Goal: Transaction & Acquisition: Purchase product/service

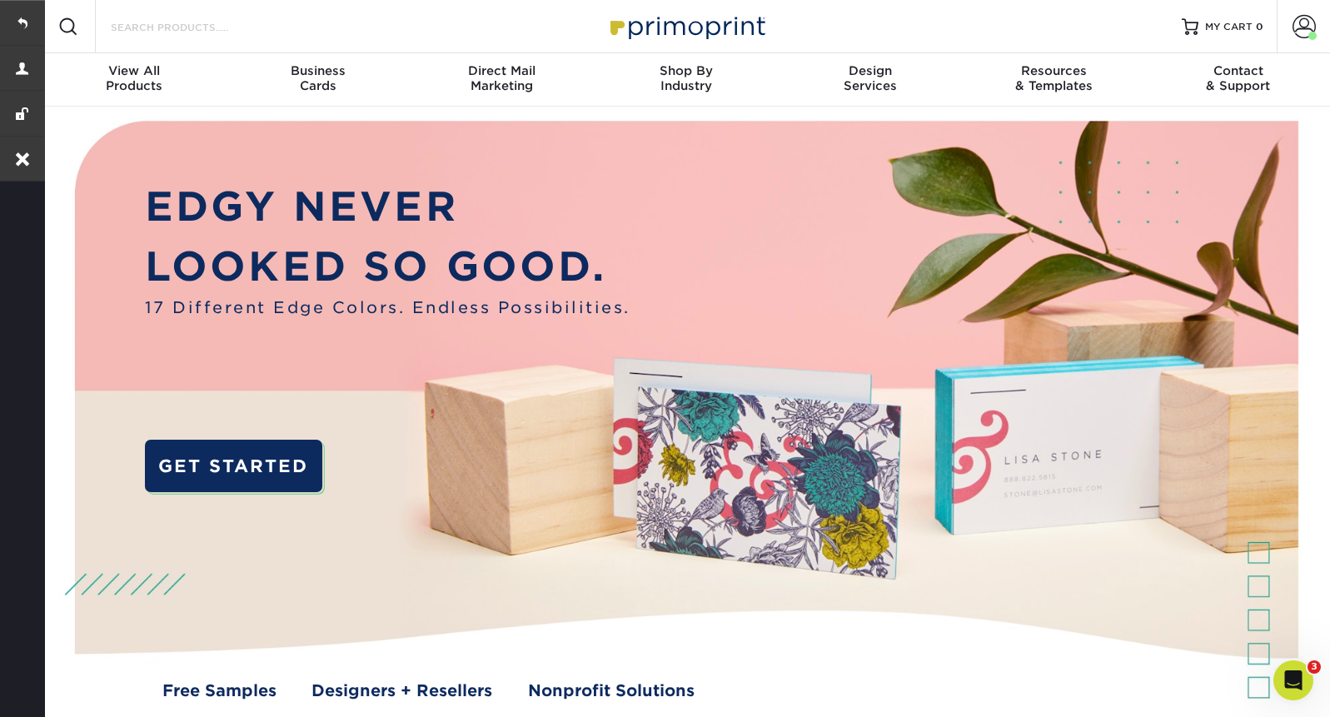
click at [249, 33] on input "Search Products" at bounding box center [190, 27] width 162 height 20
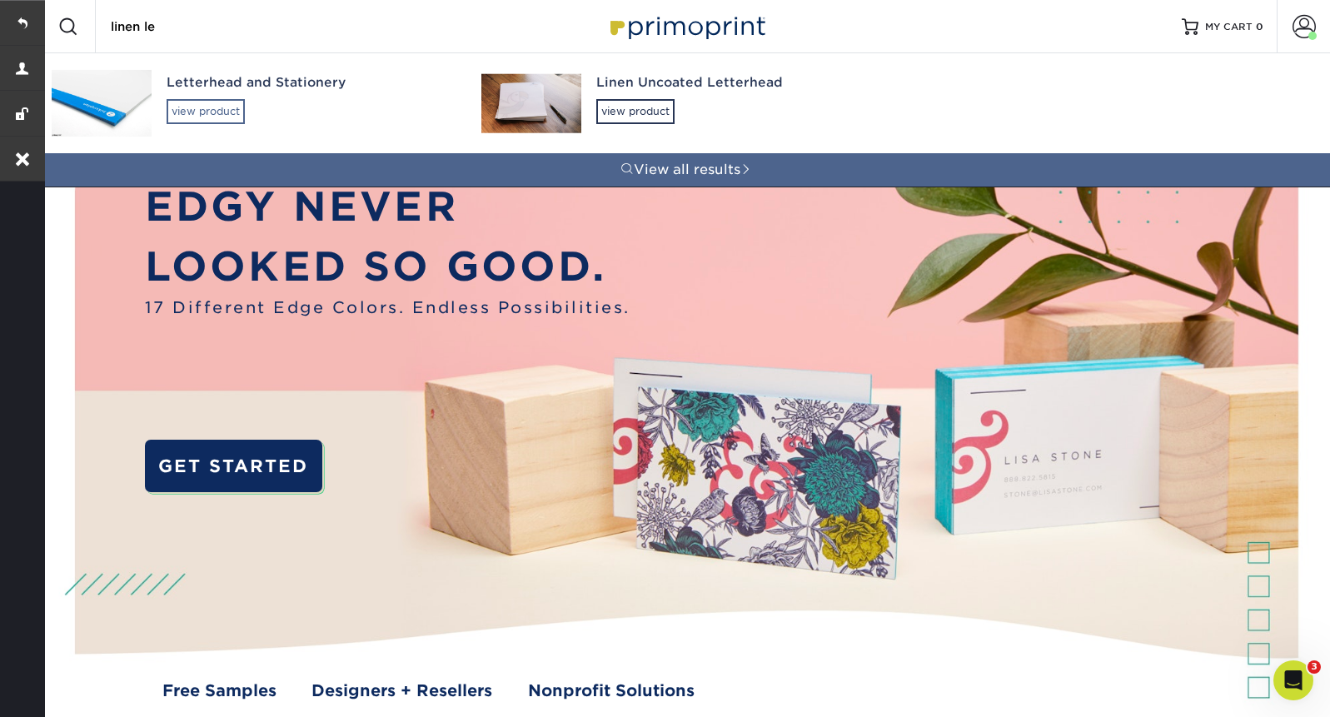
type input "linen le"
click at [237, 100] on div "view product" at bounding box center [206, 111] width 78 height 25
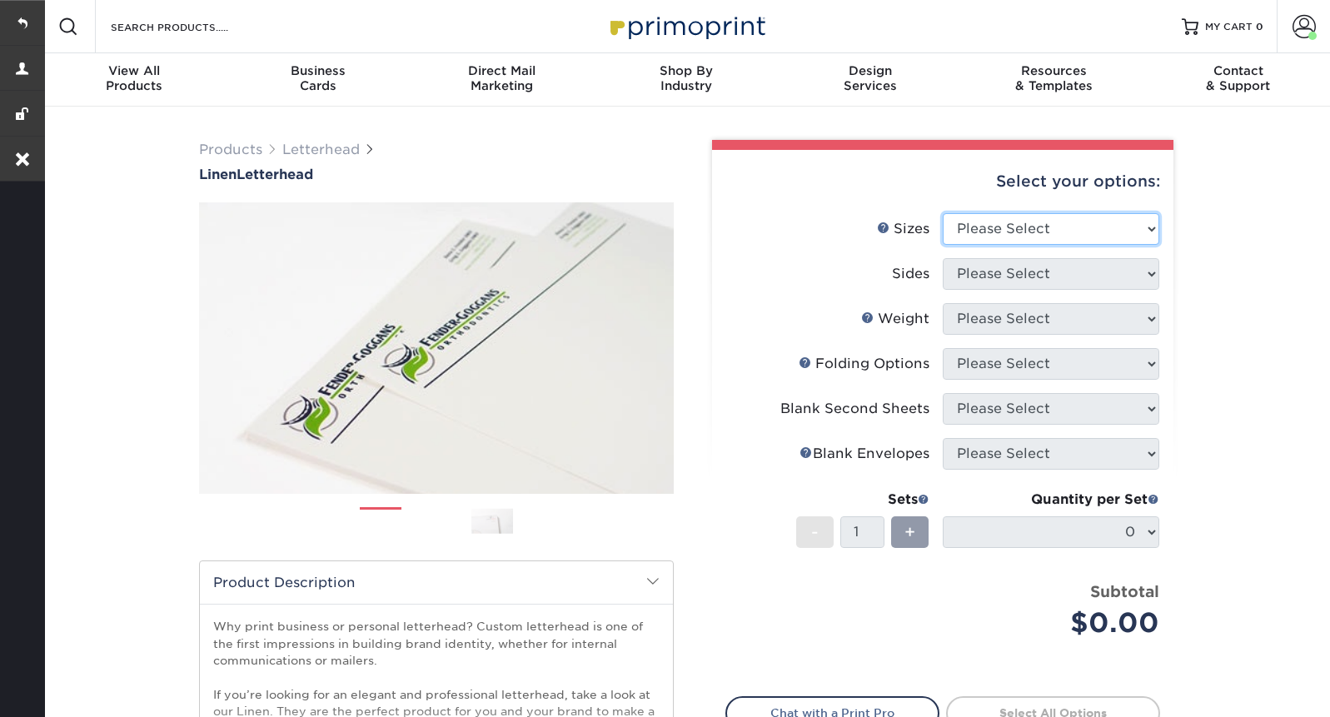
click at [1041, 230] on select "Please Select 5.5" x 8.5" 8.5" x 11" 8.5" x 14" 11" x 17"" at bounding box center [1051, 229] width 217 height 32
select select "8.50x11.00"
click at [943, 213] on select "Please Select 5.5" x 8.5" 8.5" x 11" 8.5" x 14" 11" x 17"" at bounding box center [1051, 229] width 217 height 32
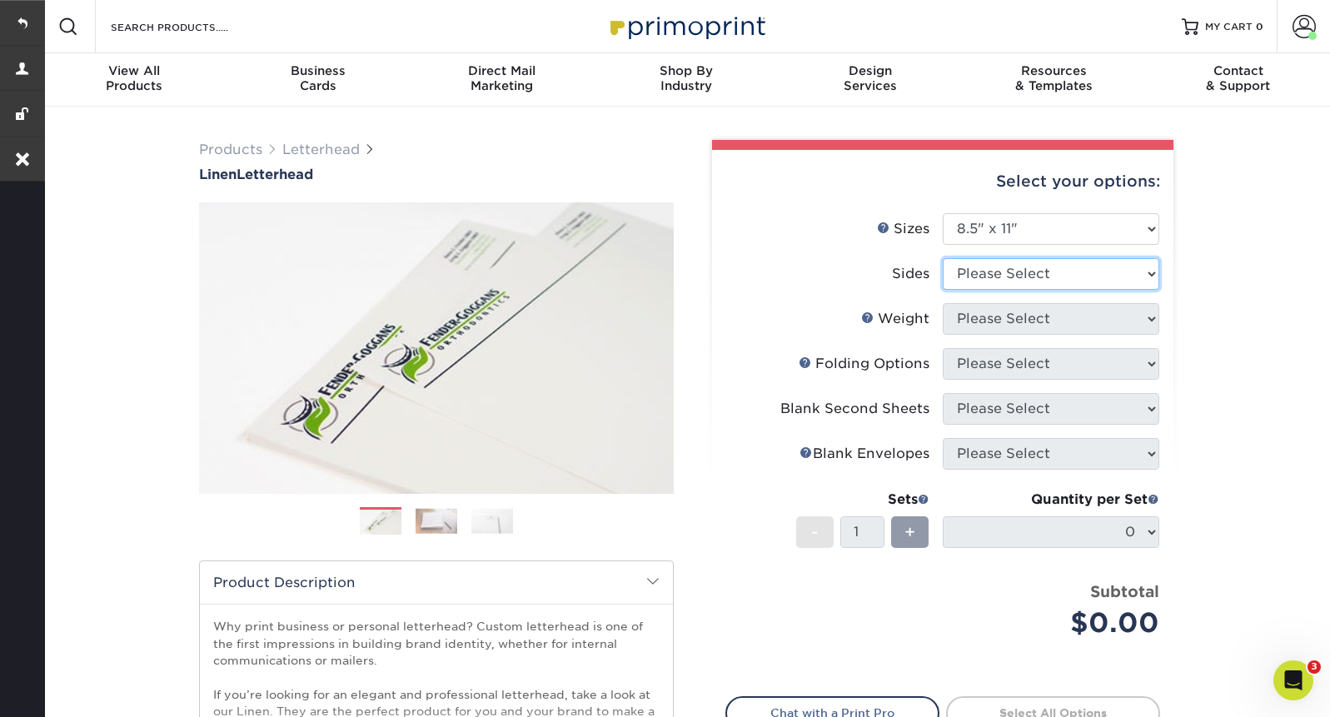
click at [984, 281] on select "Please Select Print Both Sides Print Front Only" at bounding box center [1051, 274] width 217 height 32
select select "32d3c223-f82c-492b-b915-ba065a00862f"
click at [943, 258] on select "Please Select Print Both Sides Print Front Only" at bounding box center [1051, 274] width 217 height 32
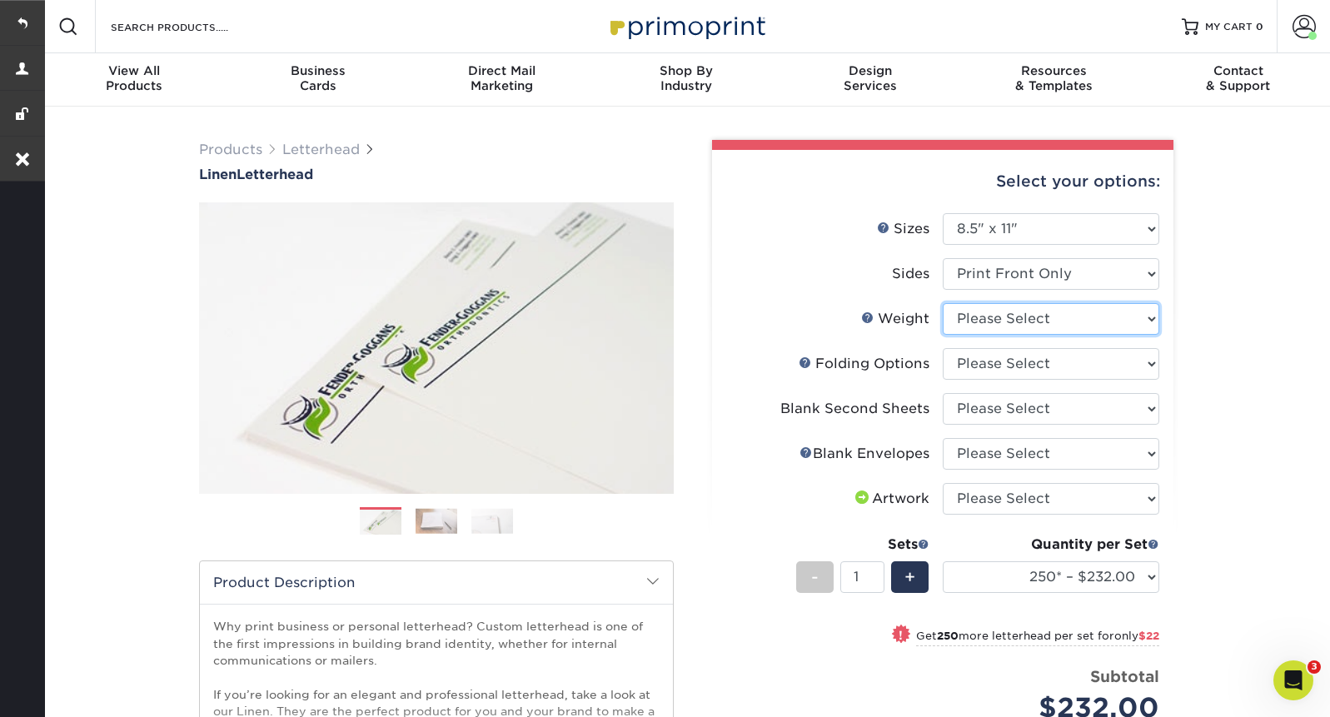
click at [1002, 321] on select "Please Select 70LB" at bounding box center [1051, 319] width 217 height 32
select select "70LB"
click at [943, 303] on select "Please Select 70LB" at bounding box center [1051, 319] width 217 height 32
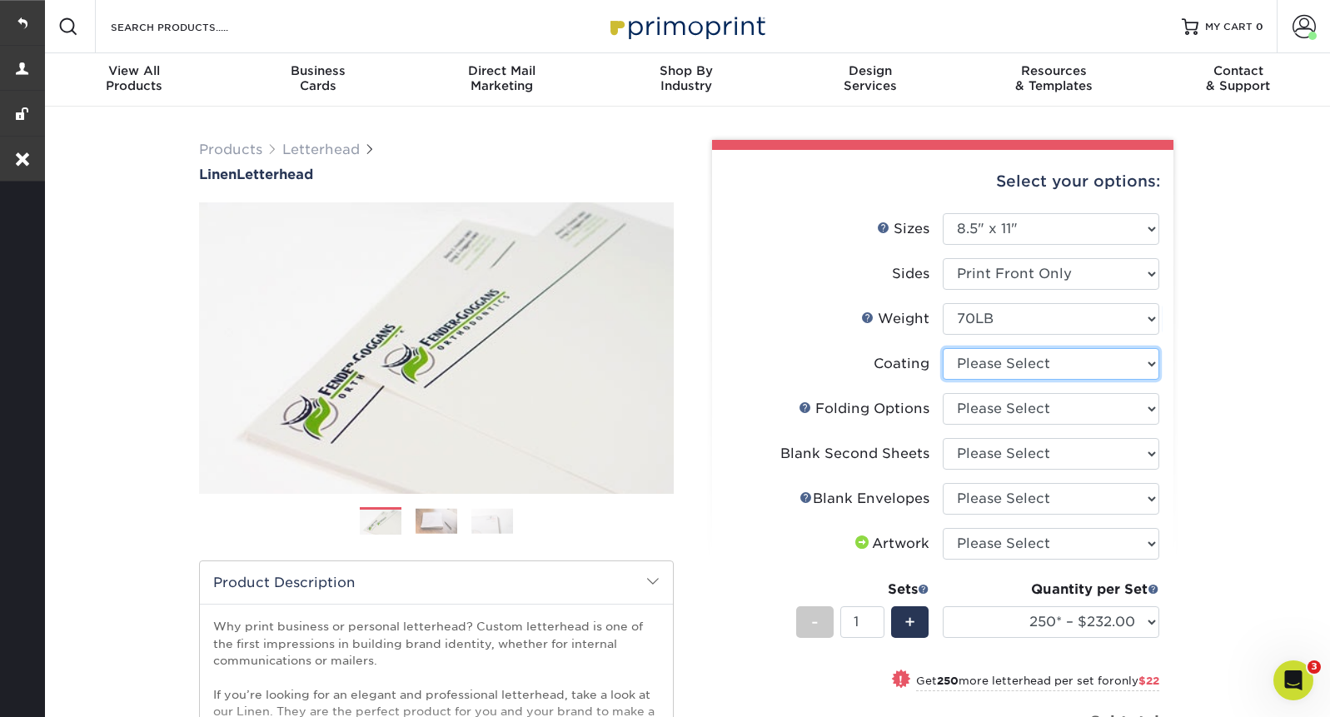
click at [1028, 357] on select at bounding box center [1051, 364] width 217 height 32
select select "3e7618de-abca-4bda-9f97-8b9129e913d8"
click at [943, 348] on select at bounding box center [1051, 364] width 217 height 32
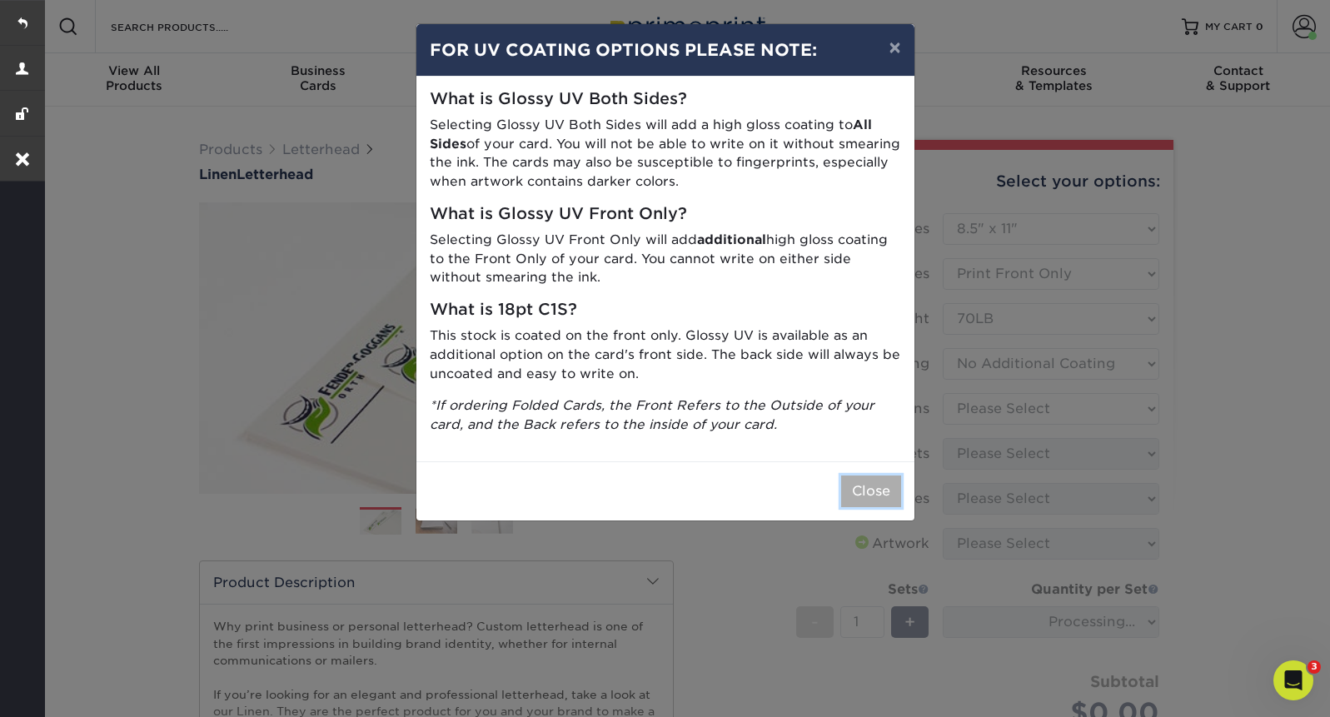
click at [864, 484] on button "Close" at bounding box center [871, 492] width 60 height 32
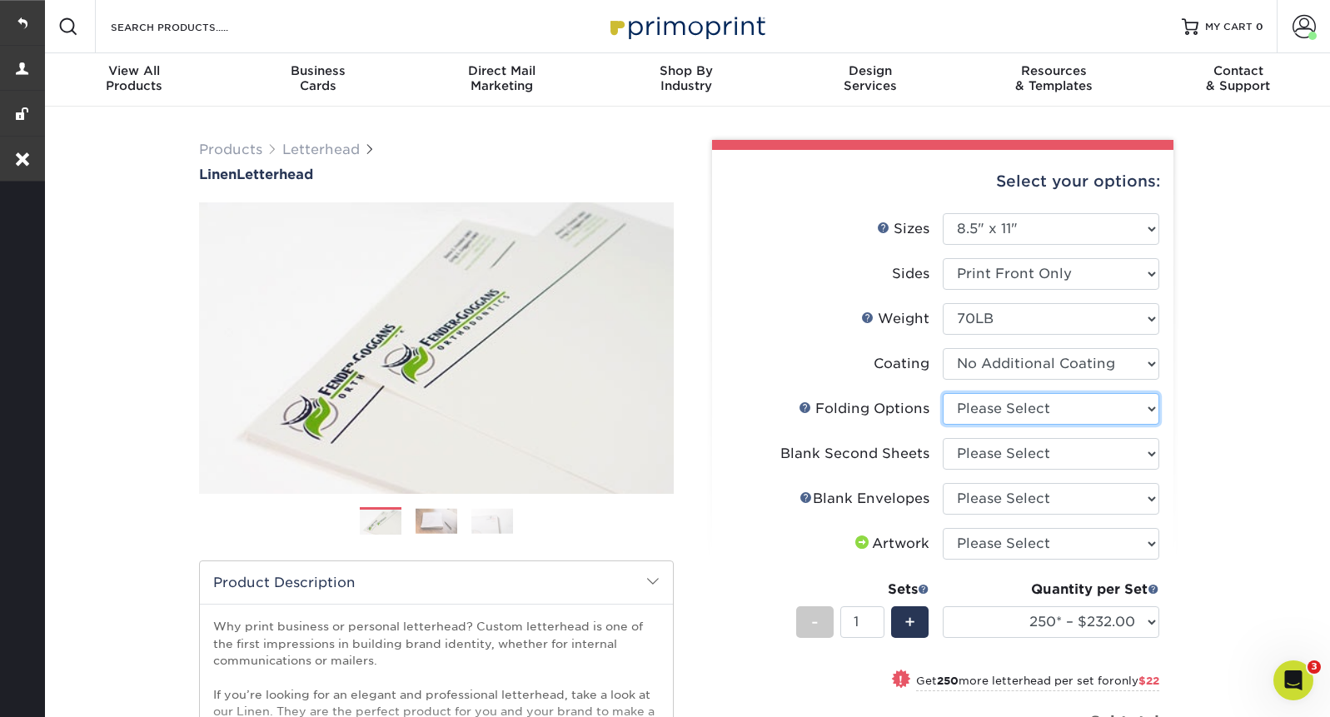
click at [1064, 407] on select "Please Select FLAT - No Folding Accordion Fold Half-Fold (Vertical) Half-Fold (…" at bounding box center [1051, 409] width 217 height 32
select select "9b1d5825-34d1-4721-9874-ed79abb003d7"
click at [943, 393] on select "Please Select FLAT - No Folding Accordion Fold Half-Fold (Vertical) Half-Fold (…" at bounding box center [1051, 409] width 217 height 32
click at [1036, 455] on select "Please Select No second blank sheets Yes 250 blank sheets Yes 500 blank sheets …" at bounding box center [1051, 454] width 217 height 32
select select "80c01c16-d127-4b18-b8f3-2c0f873fa65b"
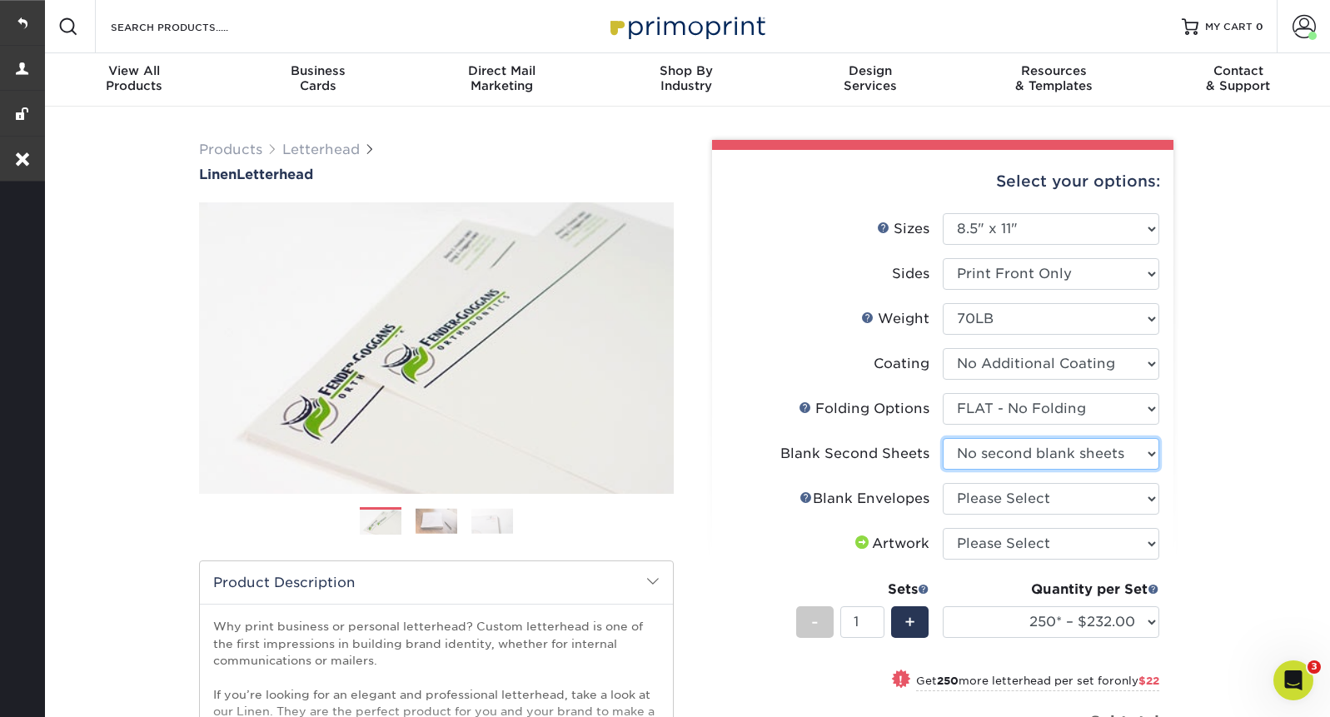
click at [943, 438] on select "Please Select No second blank sheets Yes 250 blank sheets Yes 500 blank sheets …" at bounding box center [1051, 454] width 217 height 32
click at [1015, 497] on select "Please Select No Blank Envelopes Yes 1000 Linen Envelopes NO 10 Yes 10000 Linen…" at bounding box center [1051, 499] width 217 height 32
select select "9f137334-7cf0-4a73-8a74-a4df662606ea"
click at [943, 483] on select "Please Select No Blank Envelopes Yes 1000 Linen Envelopes NO 10 Yes 10000 Linen…" at bounding box center [1051, 499] width 217 height 32
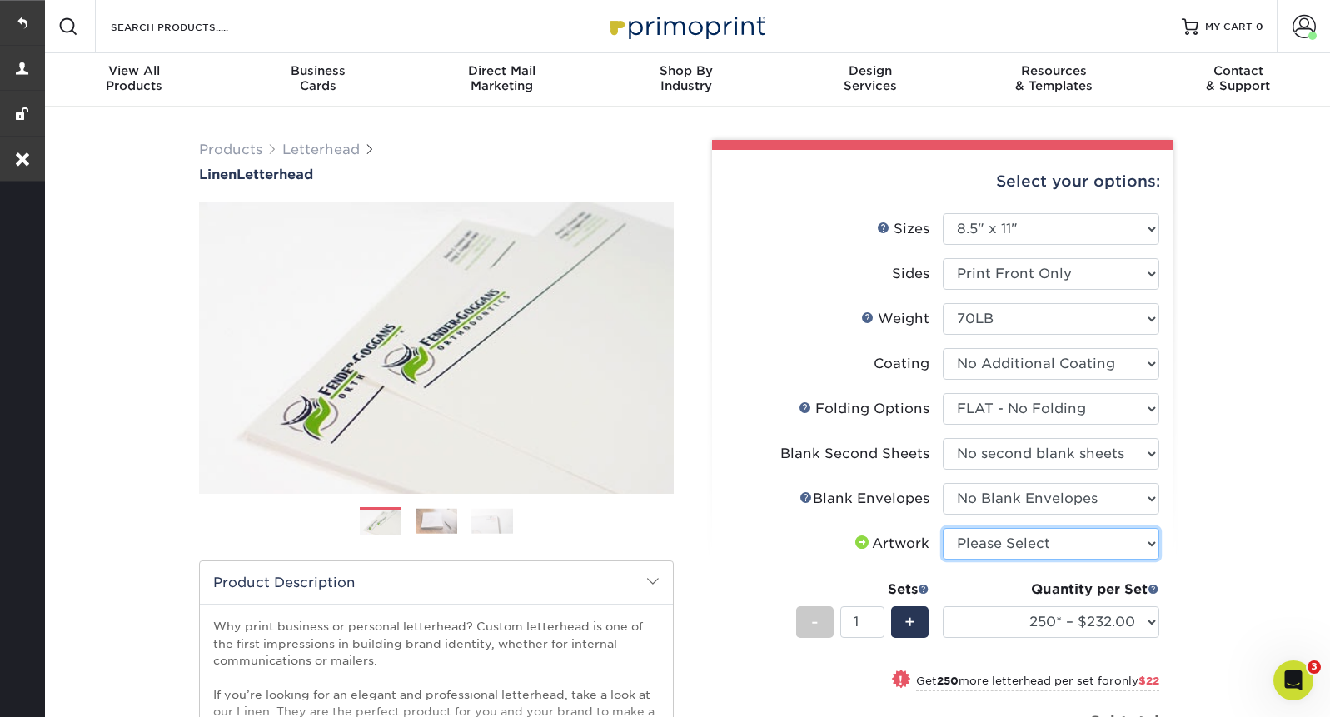
click at [1001, 545] on select "Please Select I will upload files I need a design - $75" at bounding box center [1051, 544] width 217 height 32
select select "upload"
click at [943, 528] on select "Please Select I will upload files I need a design - $75" at bounding box center [1051, 544] width 217 height 32
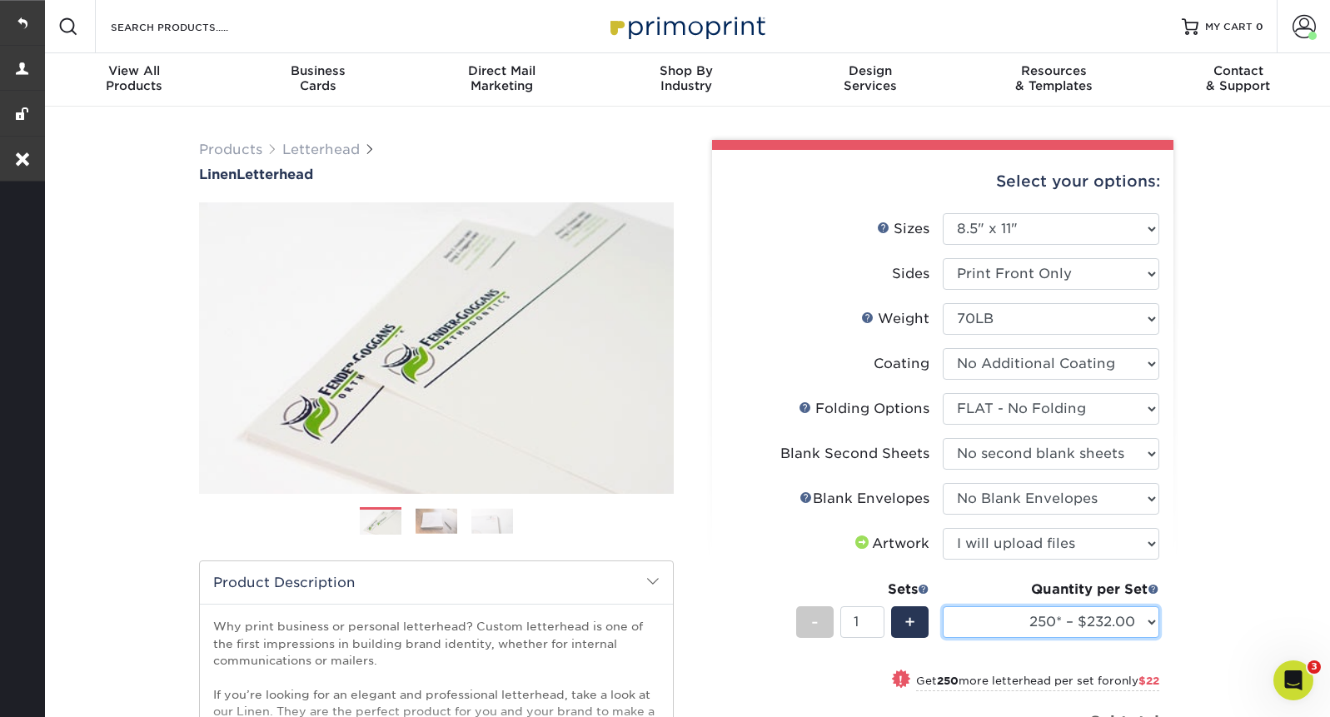
click at [984, 628] on select "250* – $232.00 500* – $254.00 750 – $269.00 1000 – $283.00 1500 – $327.00 2000 …" at bounding box center [1051, 622] width 217 height 32
select select "1000 – $283.00"
click at [943, 606] on select "250* – $232.00 500* – $254.00 750 – $269.00 1000 – $283.00 1500 – $327.00 2000 …" at bounding box center [1051, 622] width 217 height 32
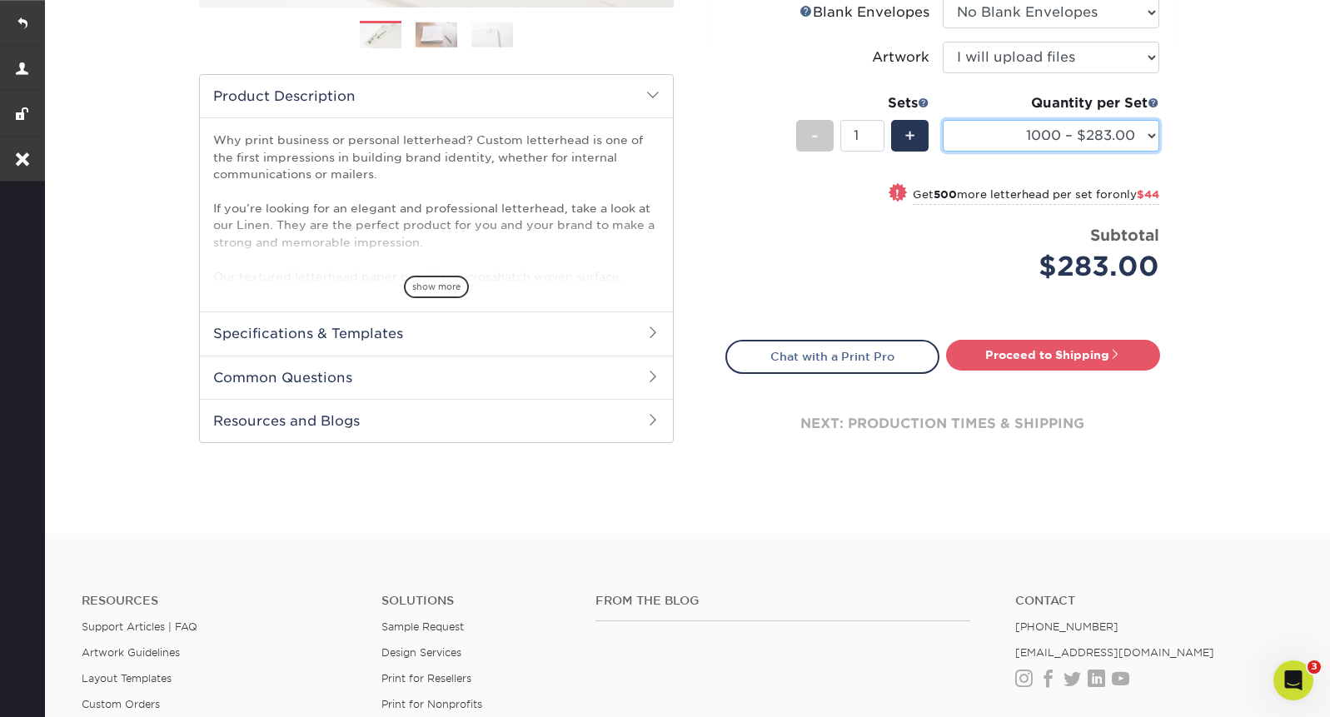
scroll to position [700, 0]
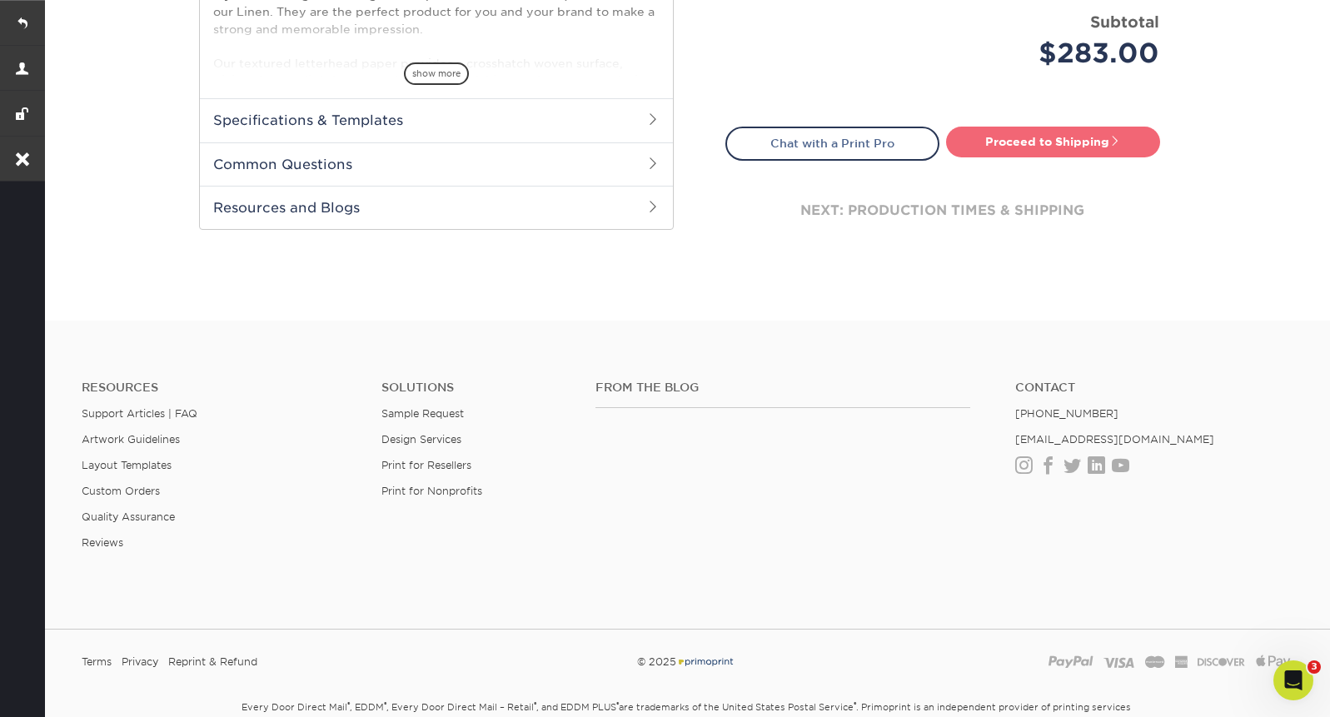
click at [1058, 149] on link "Proceed to Shipping" at bounding box center [1053, 142] width 214 height 30
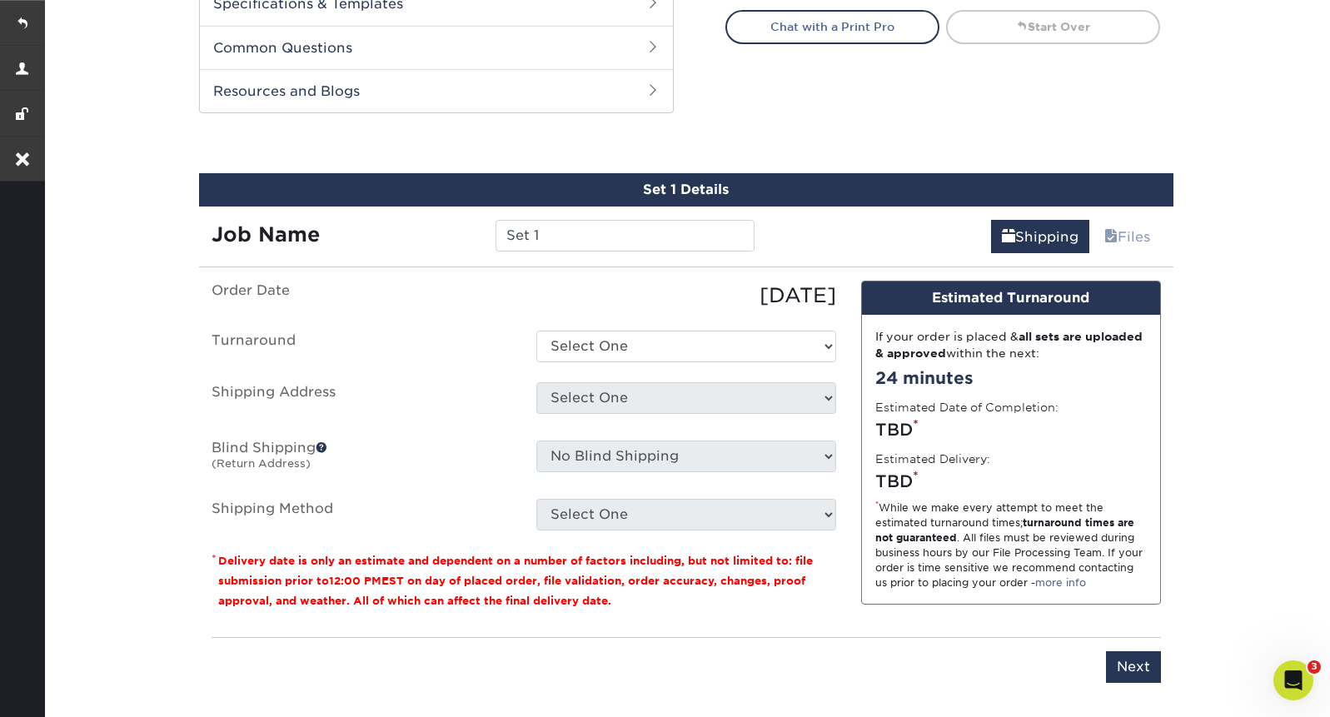
scroll to position [871, 0]
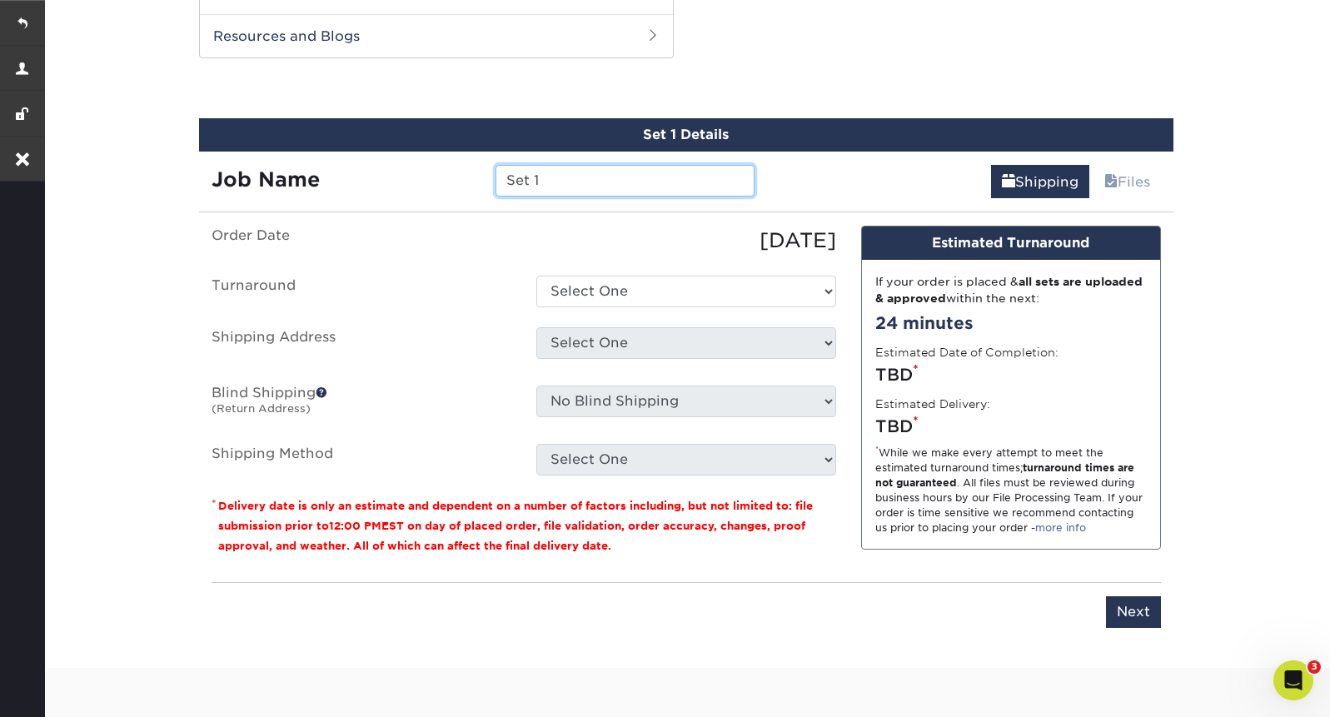
click at [545, 180] on input "Set 1" at bounding box center [625, 181] width 259 height 32
type input "Letterhead"
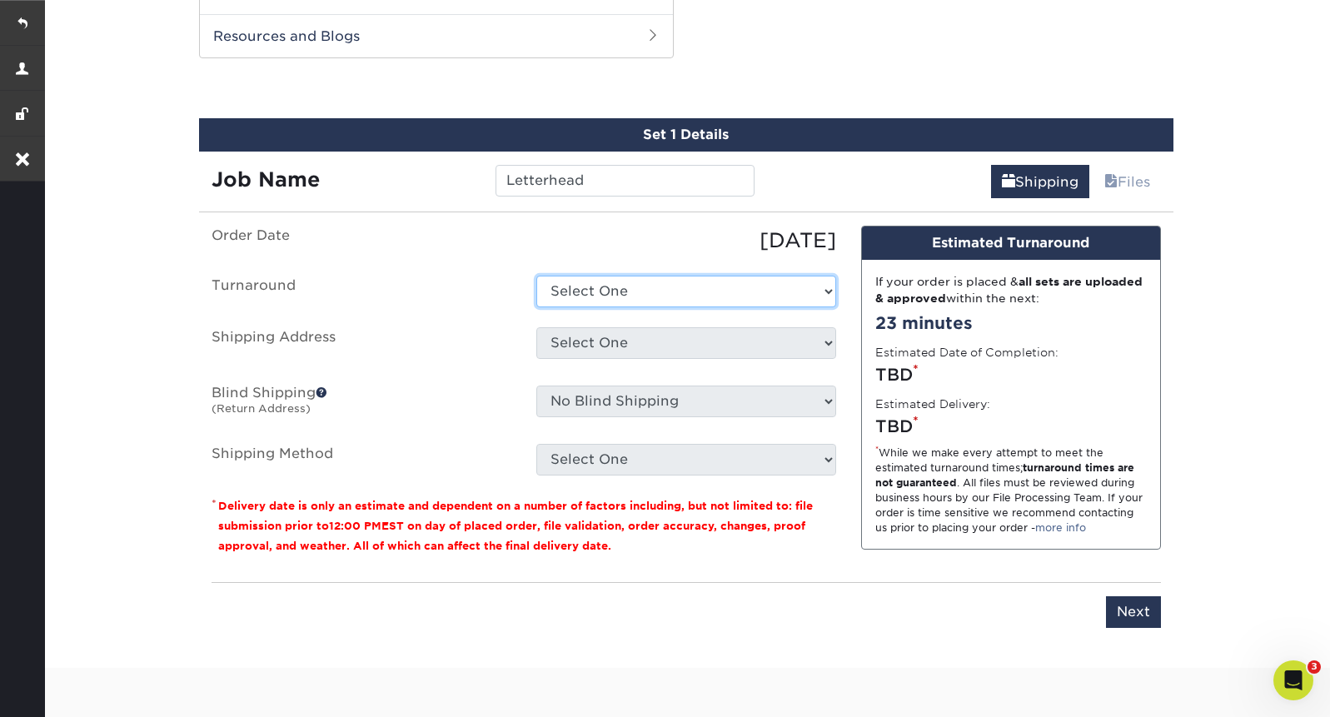
click at [592, 287] on select "Select One 2-4 Business Days 2 Day Next Business Day" at bounding box center [686, 292] width 300 height 32
select select "39143284-16e2-47e5-8b7b-b5c3cb030b41"
click at [536, 276] on select "Select One 2-4 Business Days 2 Day Next Business Day" at bounding box center [686, 292] width 300 height 32
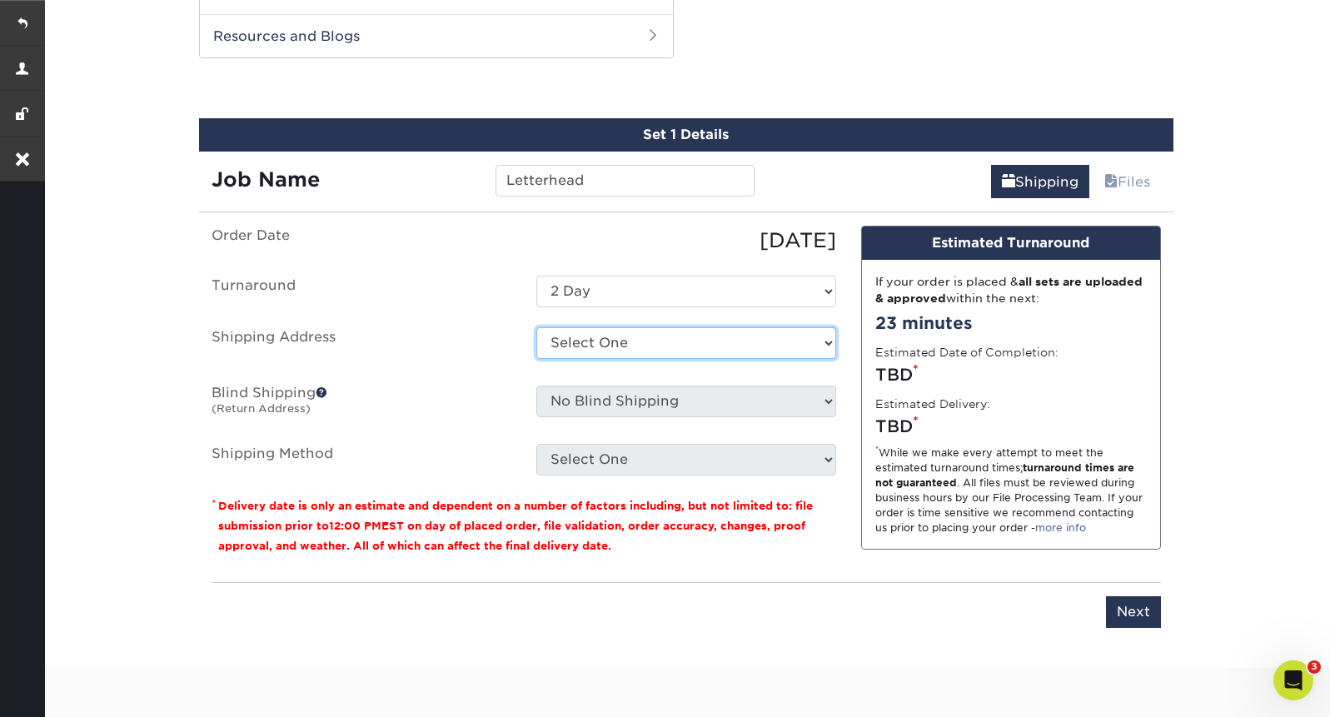
click at [633, 343] on select "Select One Grimaldi and Pesiridis Grimaldi and Pesiridis, LLC + Add New Address" at bounding box center [686, 343] width 300 height 32
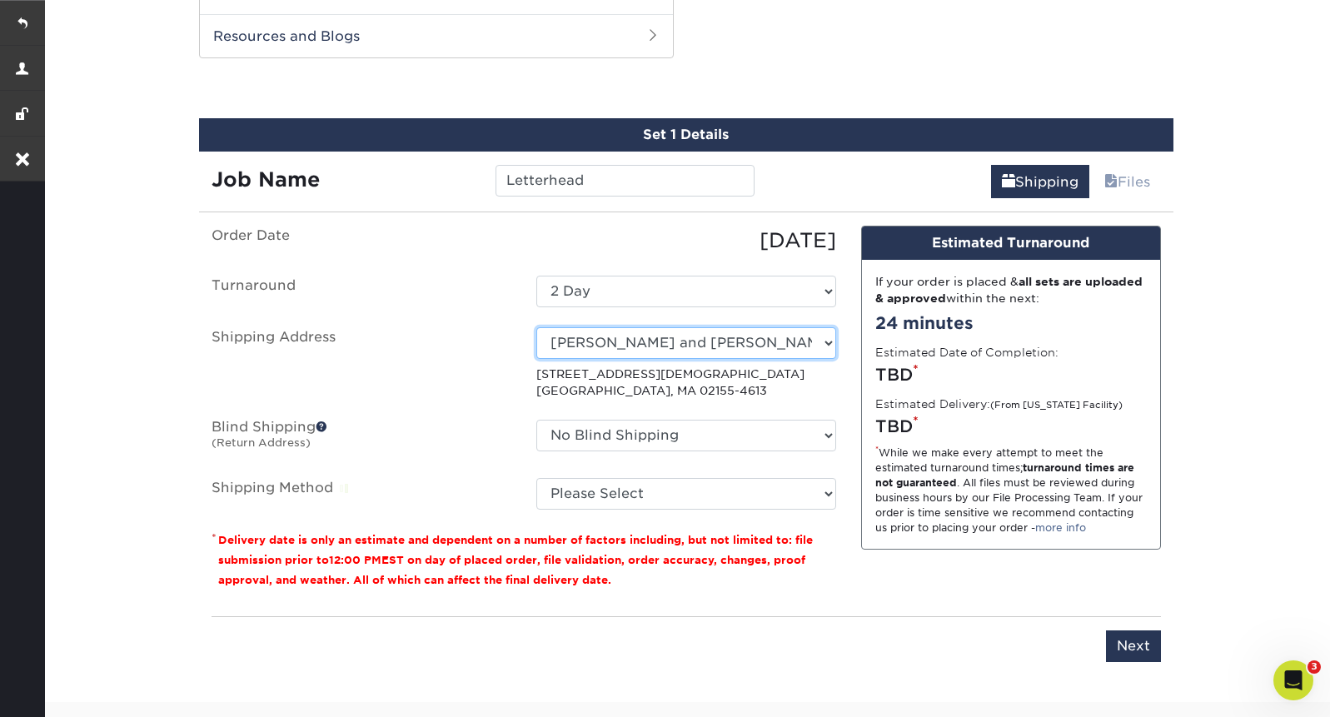
click at [679, 345] on select "Select One Grimaldi and Pesiridis Grimaldi and Pesiridis, LLC + Add New Address" at bounding box center [686, 343] width 300 height 32
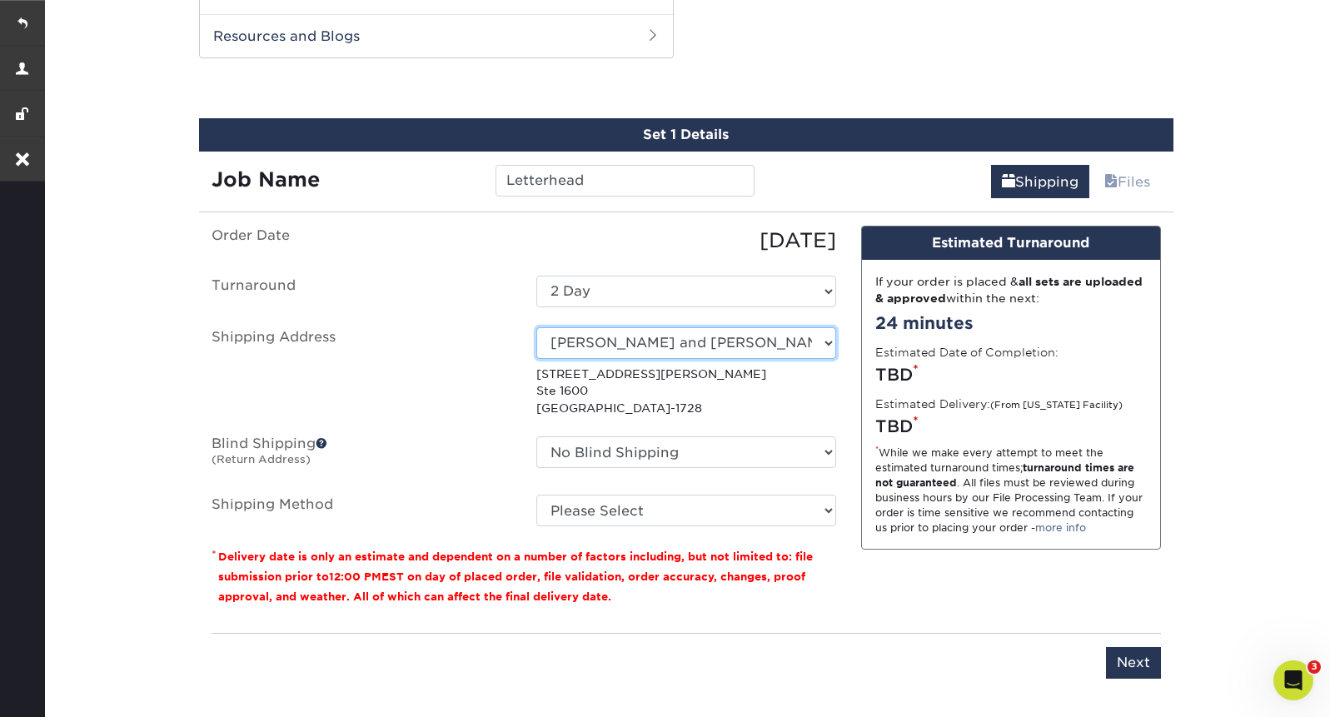
click at [749, 328] on select "Select One Grimaldi and Pesiridis Grimaldi and Pesiridis, LLC + Add New Address" at bounding box center [686, 343] width 300 height 32
select select "250574"
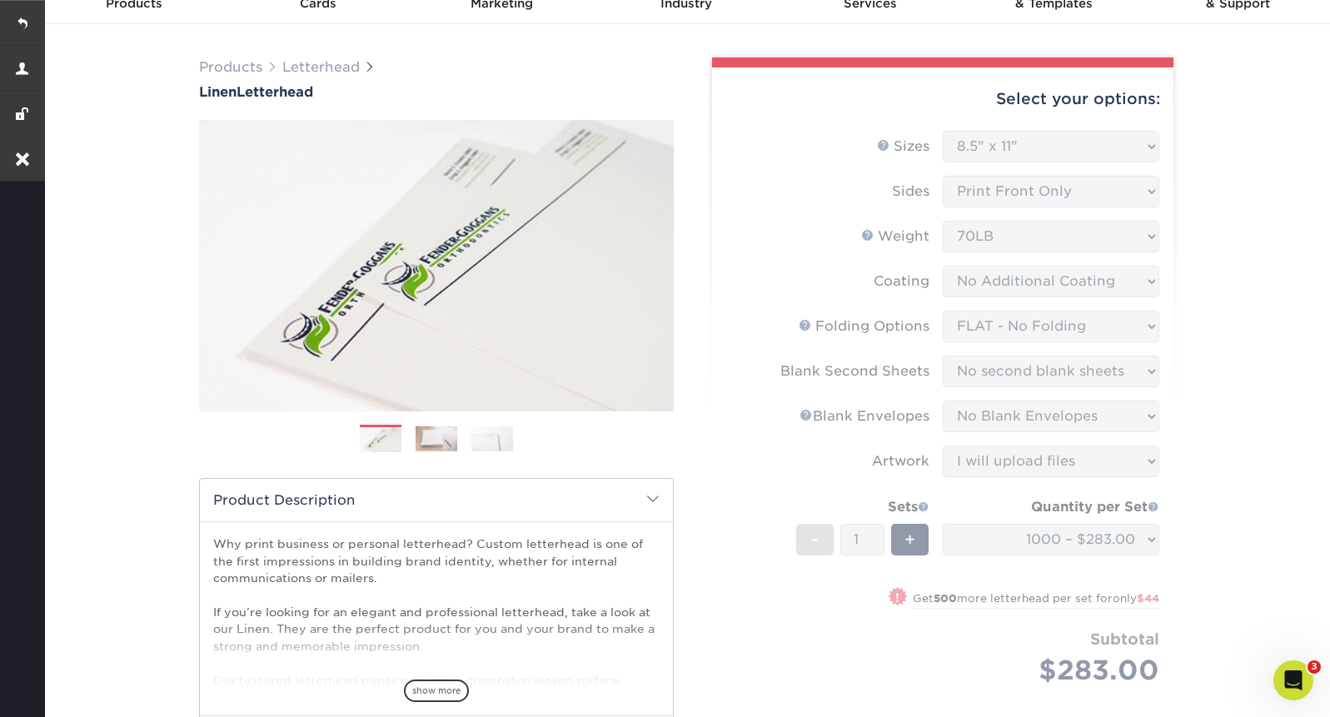
scroll to position [0, 0]
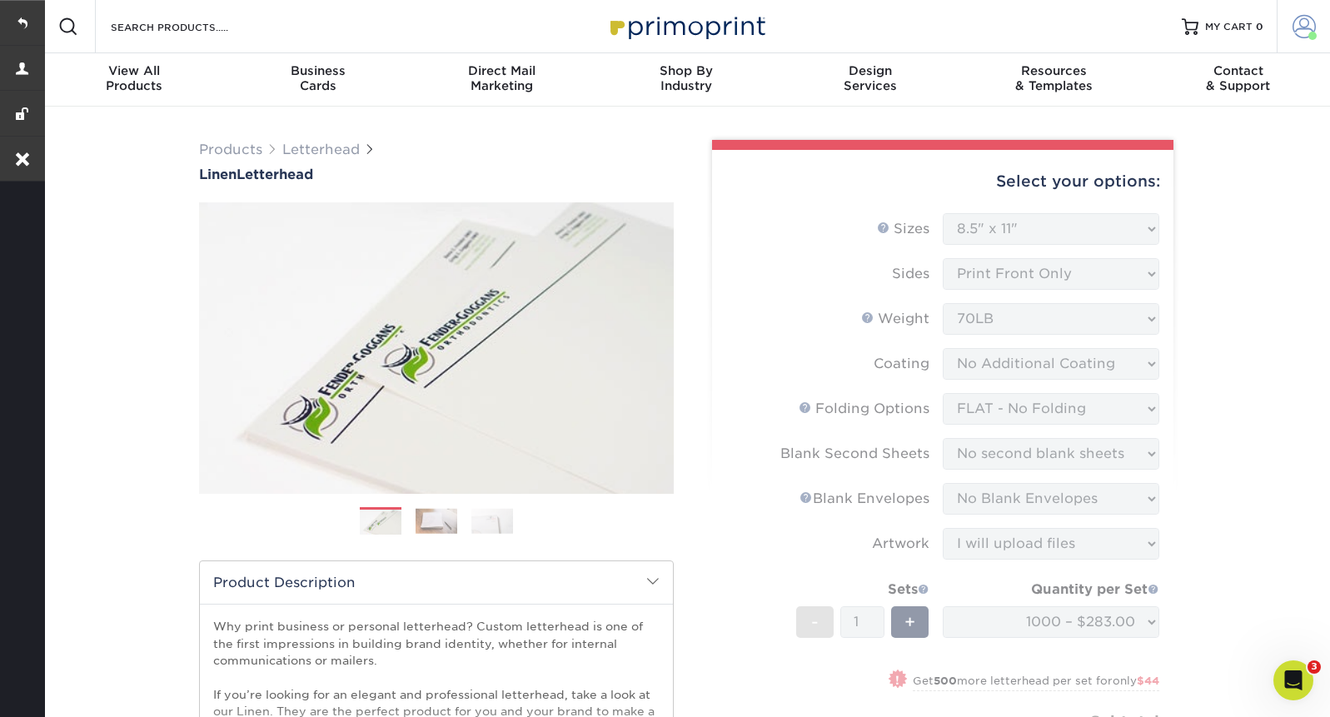
click at [1306, 26] on span at bounding box center [1303, 26] width 23 height 23
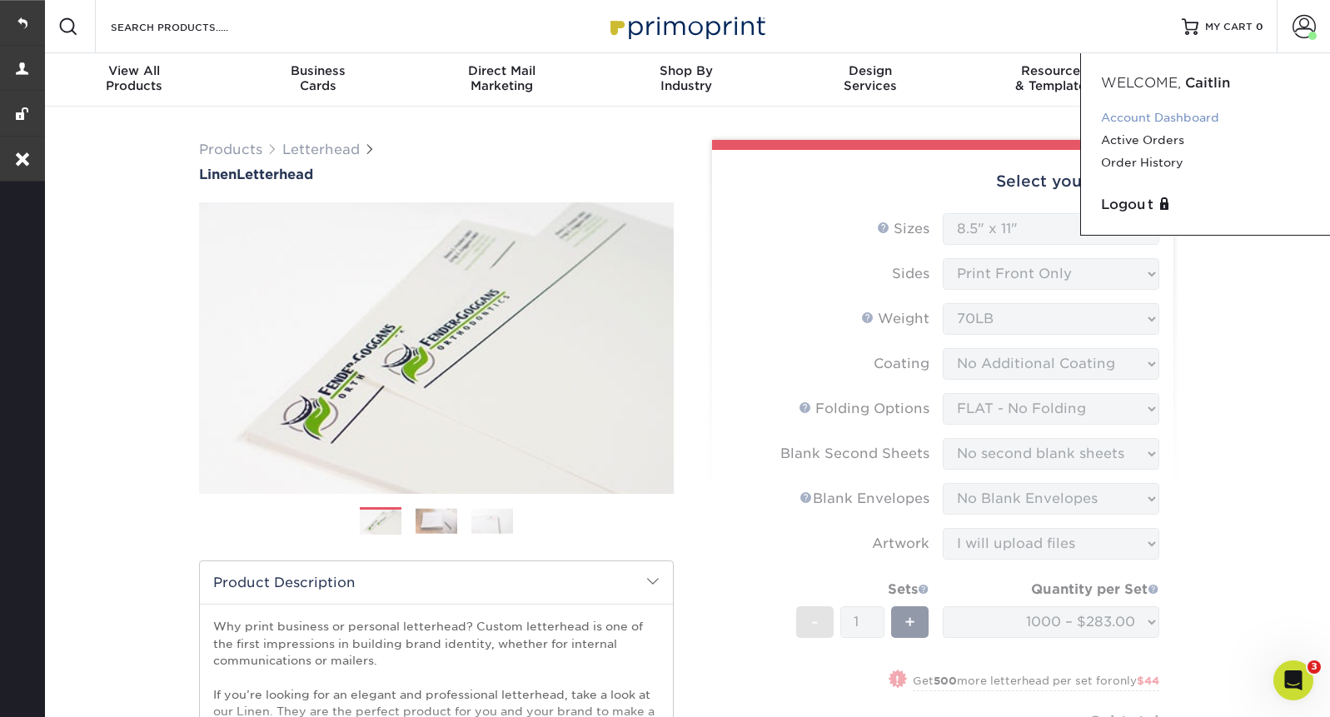
click at [1170, 121] on link "Account Dashboard" at bounding box center [1205, 118] width 209 height 22
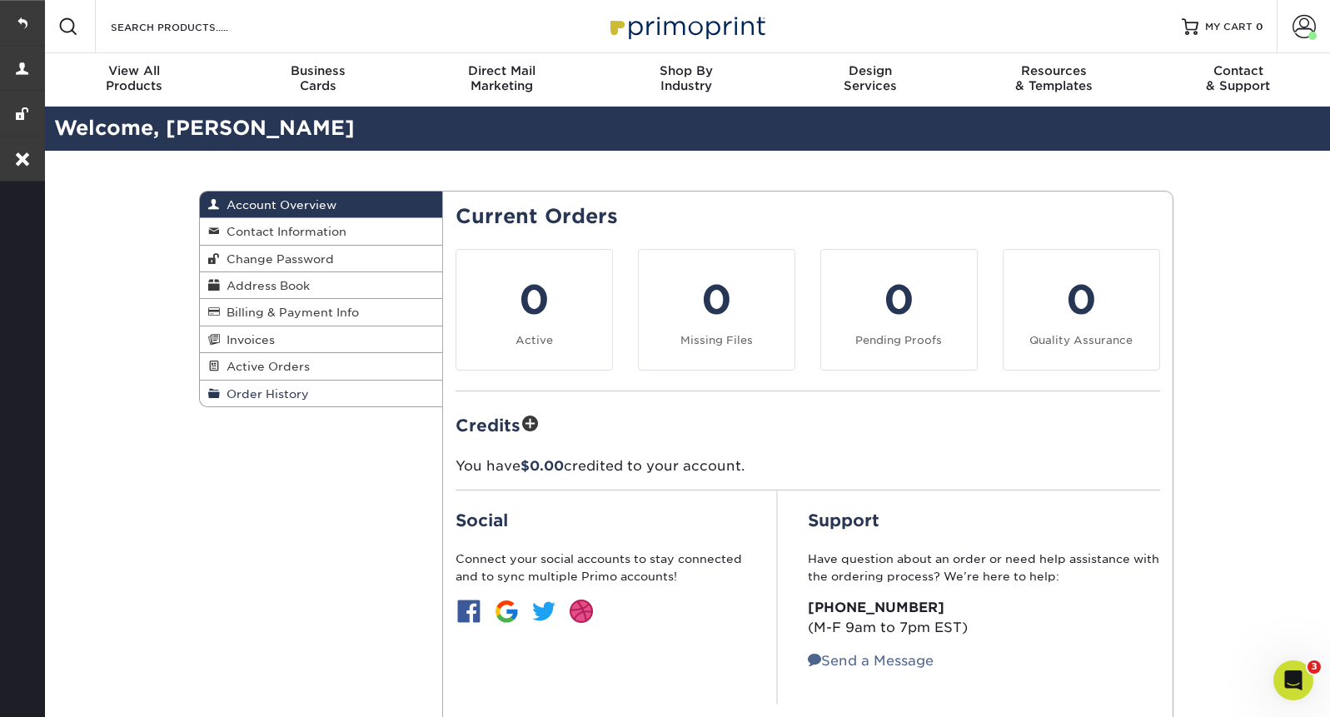
click at [256, 401] on span "Order History" at bounding box center [264, 393] width 89 height 13
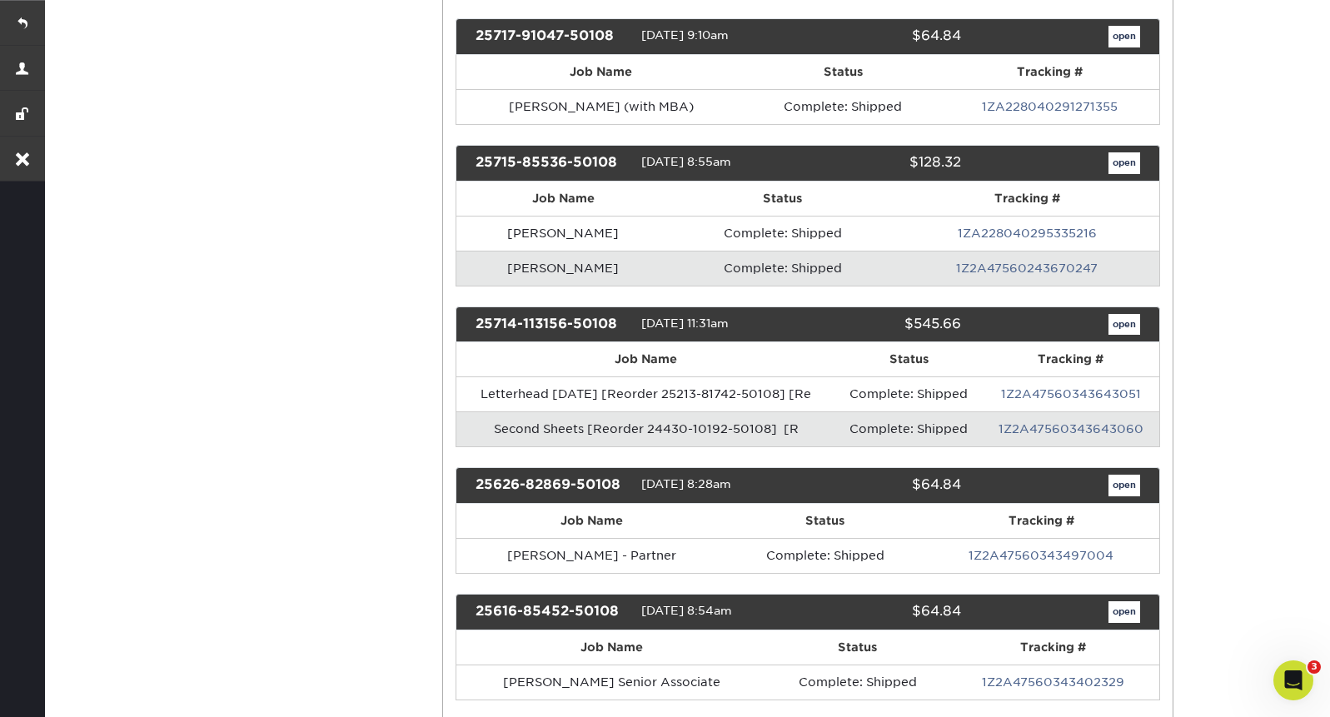
scroll to position [525, 0]
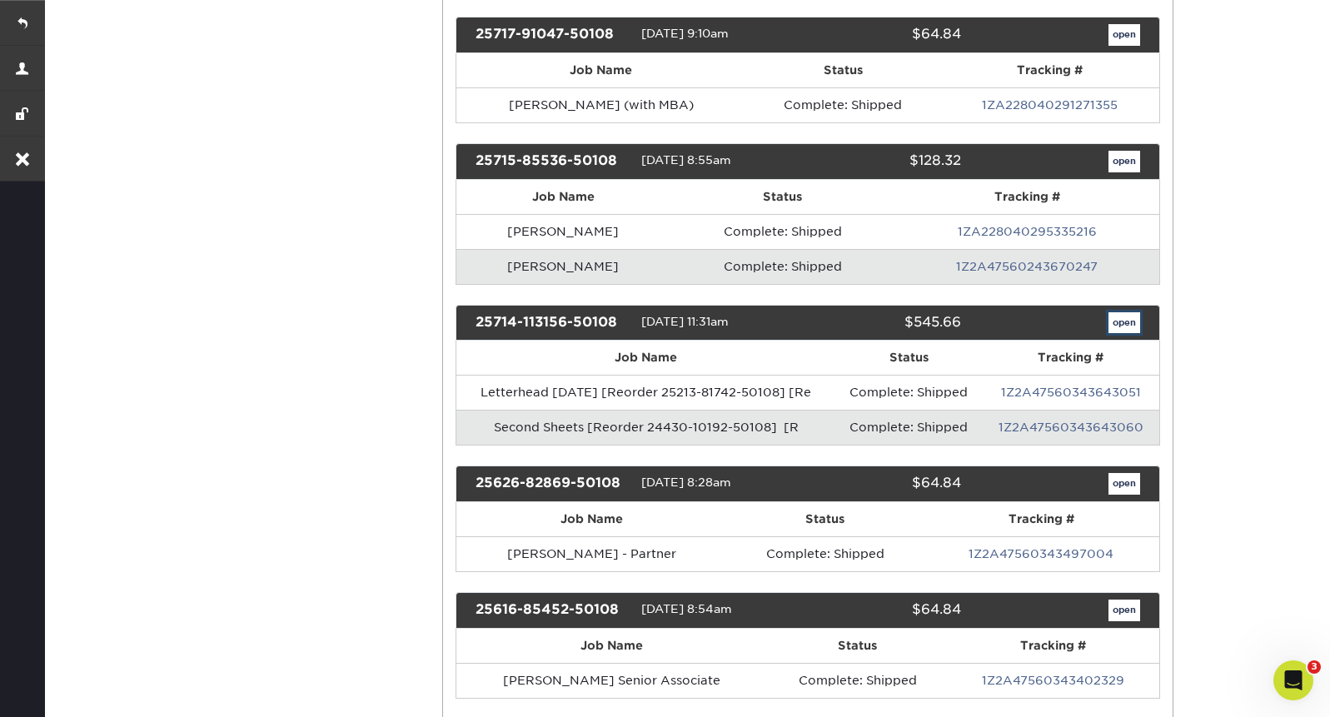
click at [1123, 327] on link "open" at bounding box center [1124, 323] width 32 height 22
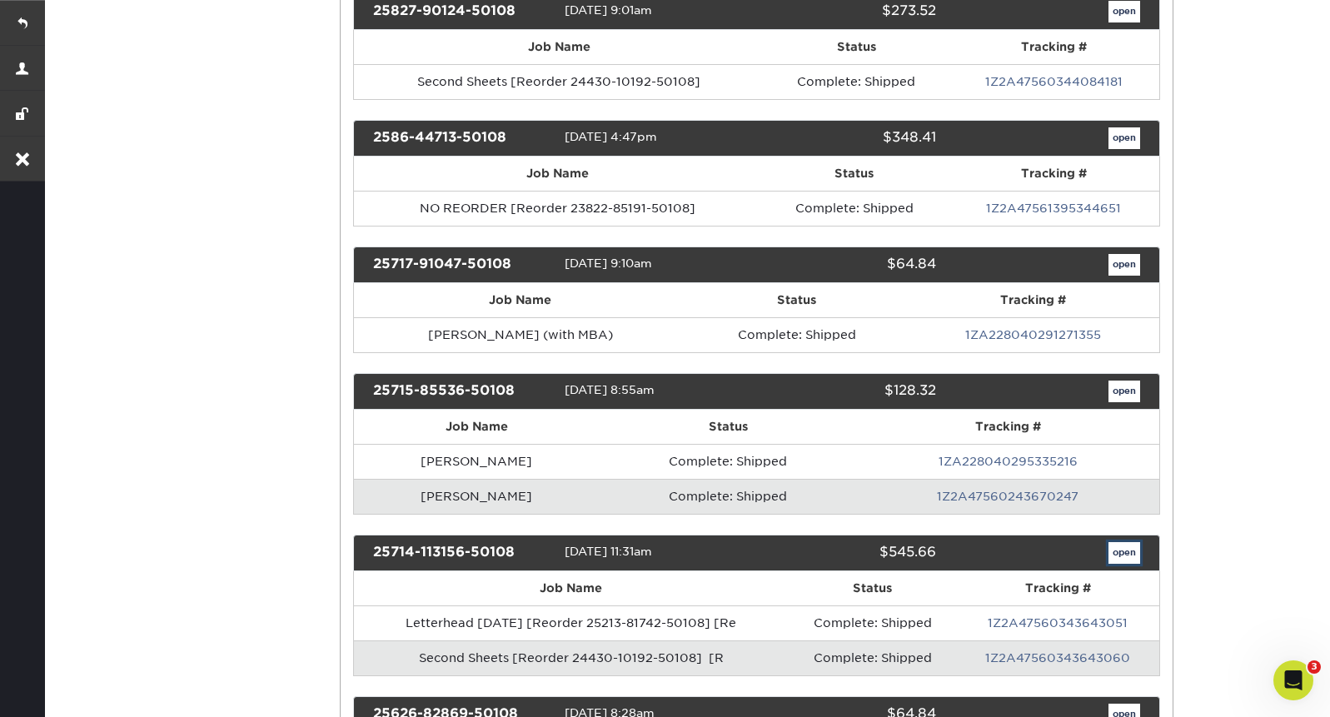
scroll to position [0, 0]
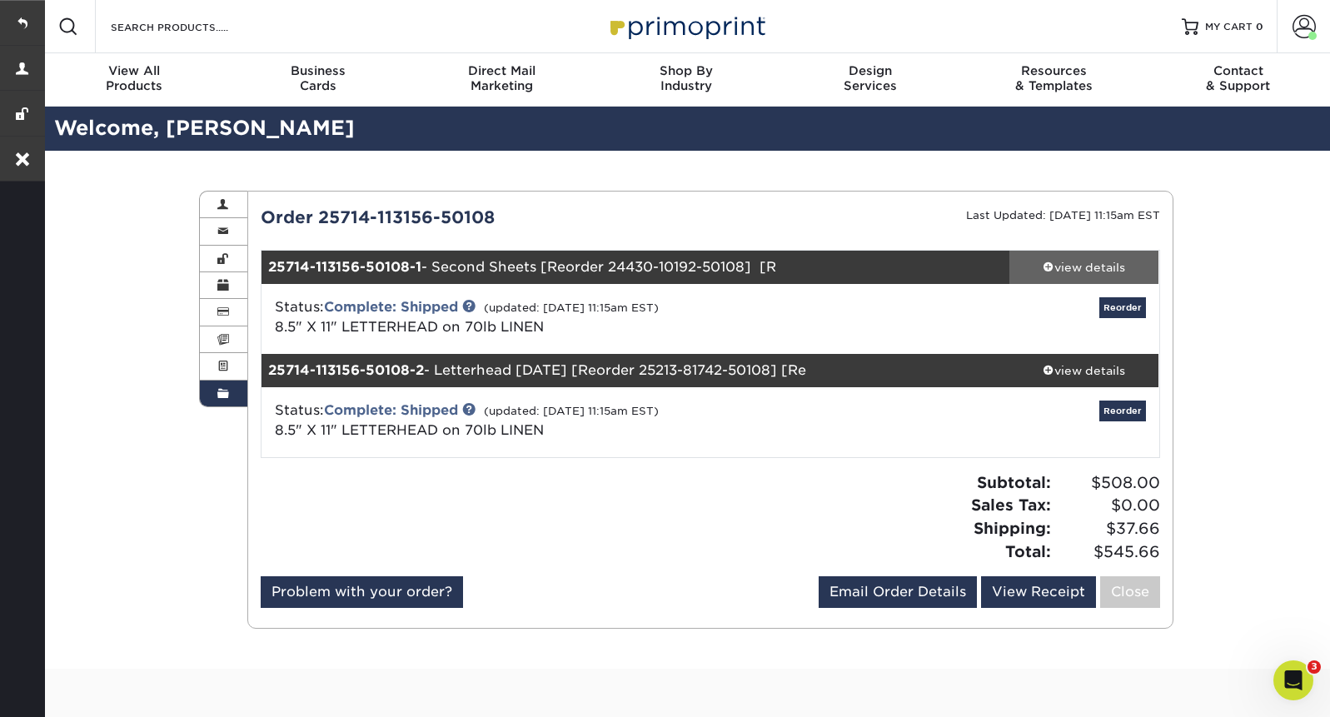
click at [1064, 268] on div "view details" at bounding box center [1084, 267] width 150 height 17
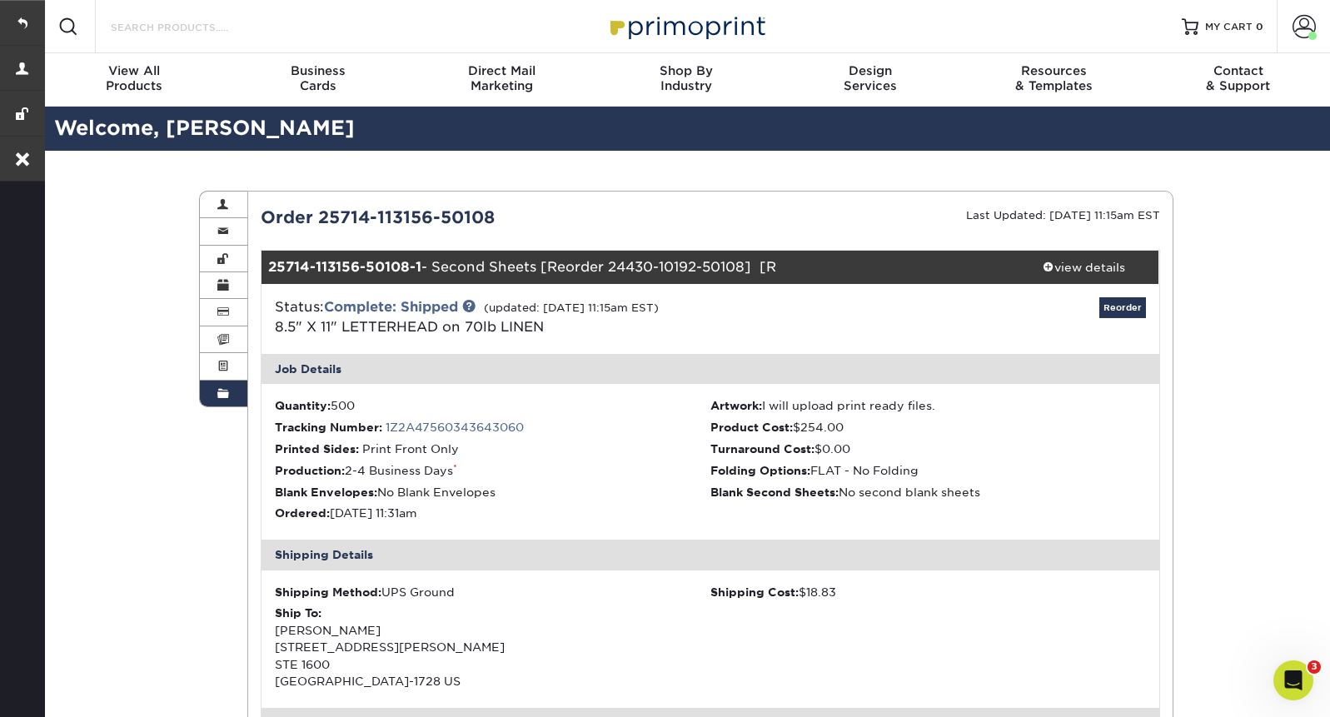
click at [248, 27] on input "Search Products" at bounding box center [190, 27] width 162 height 20
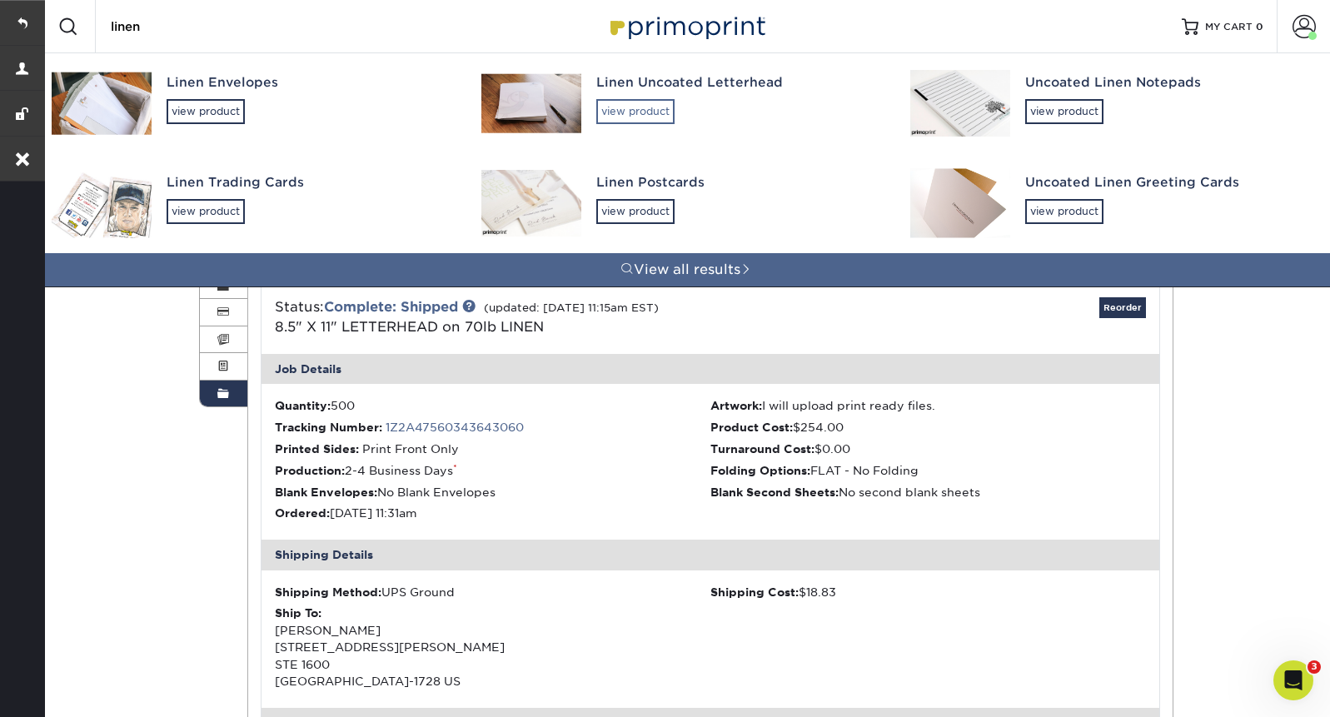
type input "linen"
click at [635, 111] on div "view product" at bounding box center [635, 111] width 78 height 25
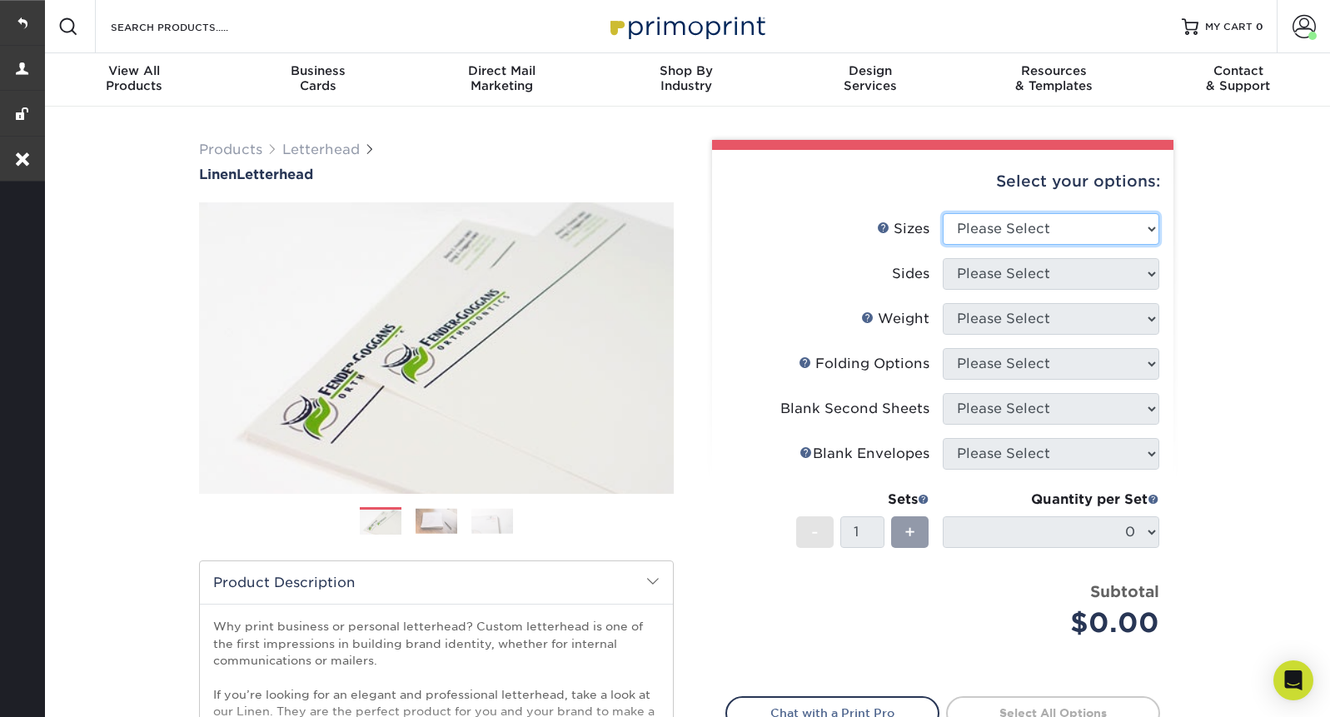
click at [1024, 232] on select "Please Select 5.5" x 8.5" 8.5" x 11" 8.5" x 14" 11" x 17"" at bounding box center [1051, 229] width 217 height 32
select select "8.50x11.00"
click at [943, 213] on select "Please Select 5.5" x 8.5" 8.5" x 11" 8.5" x 14" 11" x 17"" at bounding box center [1051, 229] width 217 height 32
click at [997, 271] on select "Please Select" at bounding box center [1051, 274] width 217 height 32
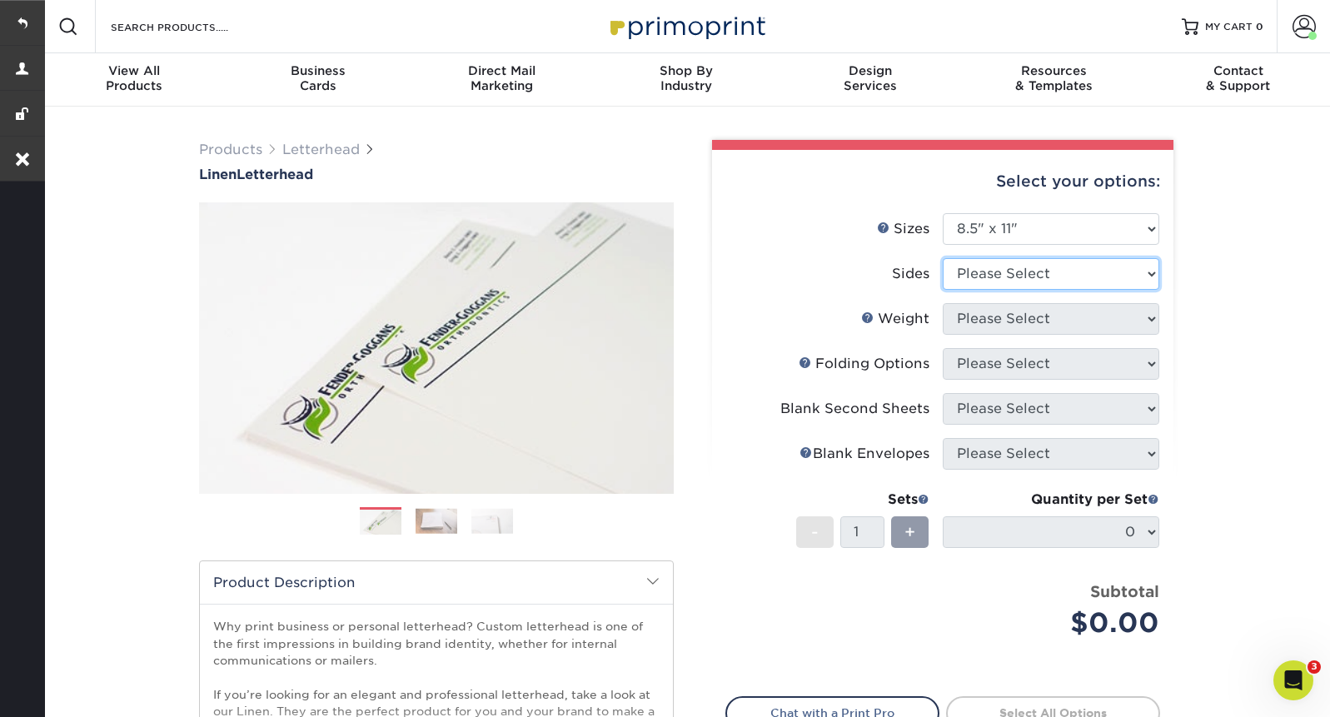
select select "32d3c223-f82c-492b-b915-ba065a00862f"
click at [943, 258] on select "Please Select Print Both Sides Print Front Only" at bounding box center [1051, 274] width 217 height 32
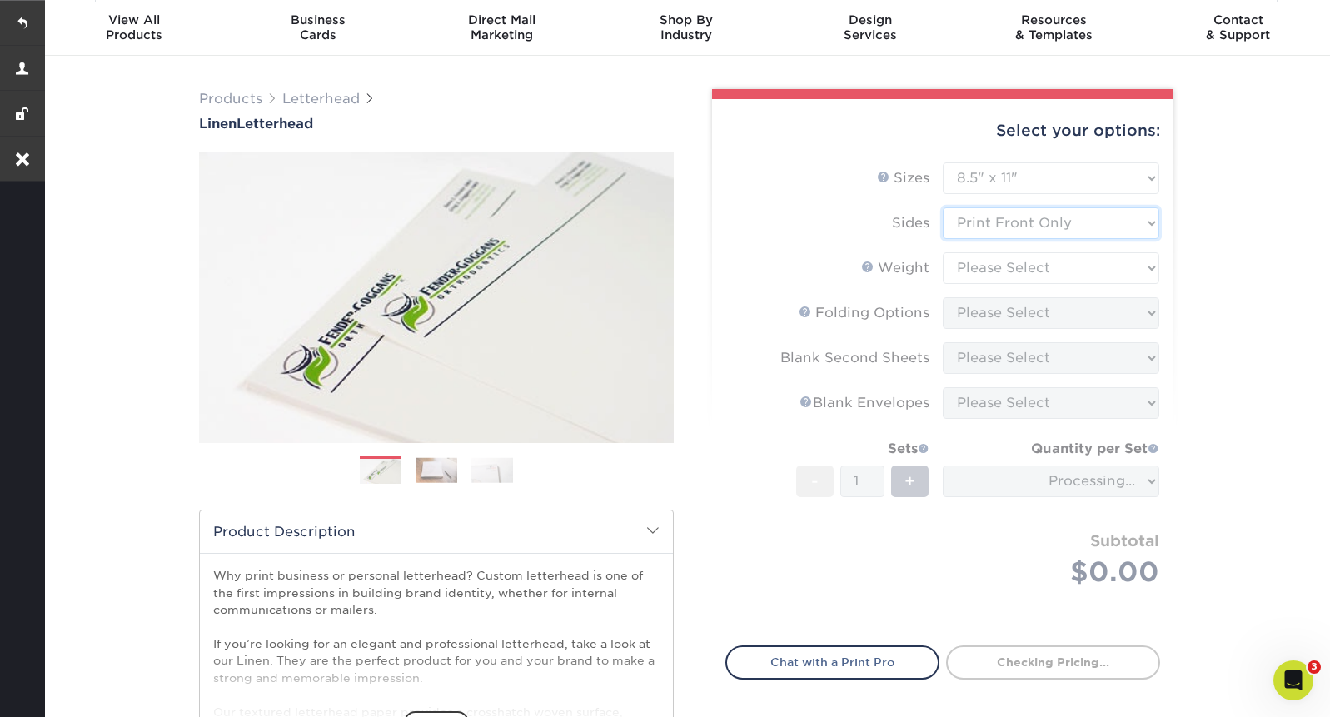
scroll to position [83, 0]
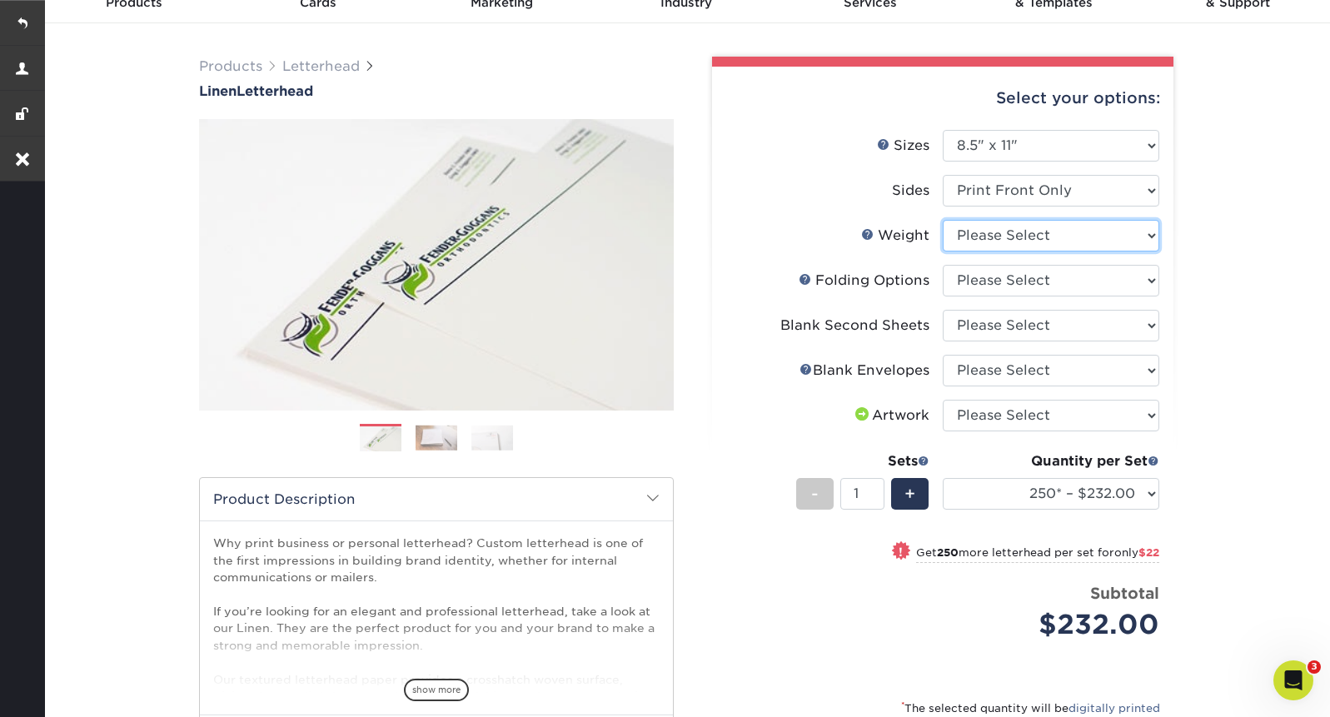
click at [1084, 242] on select "Please Select 70LB" at bounding box center [1051, 236] width 217 height 32
select select "70LB"
click at [943, 220] on select "Please Select 70LB" at bounding box center [1051, 236] width 217 height 32
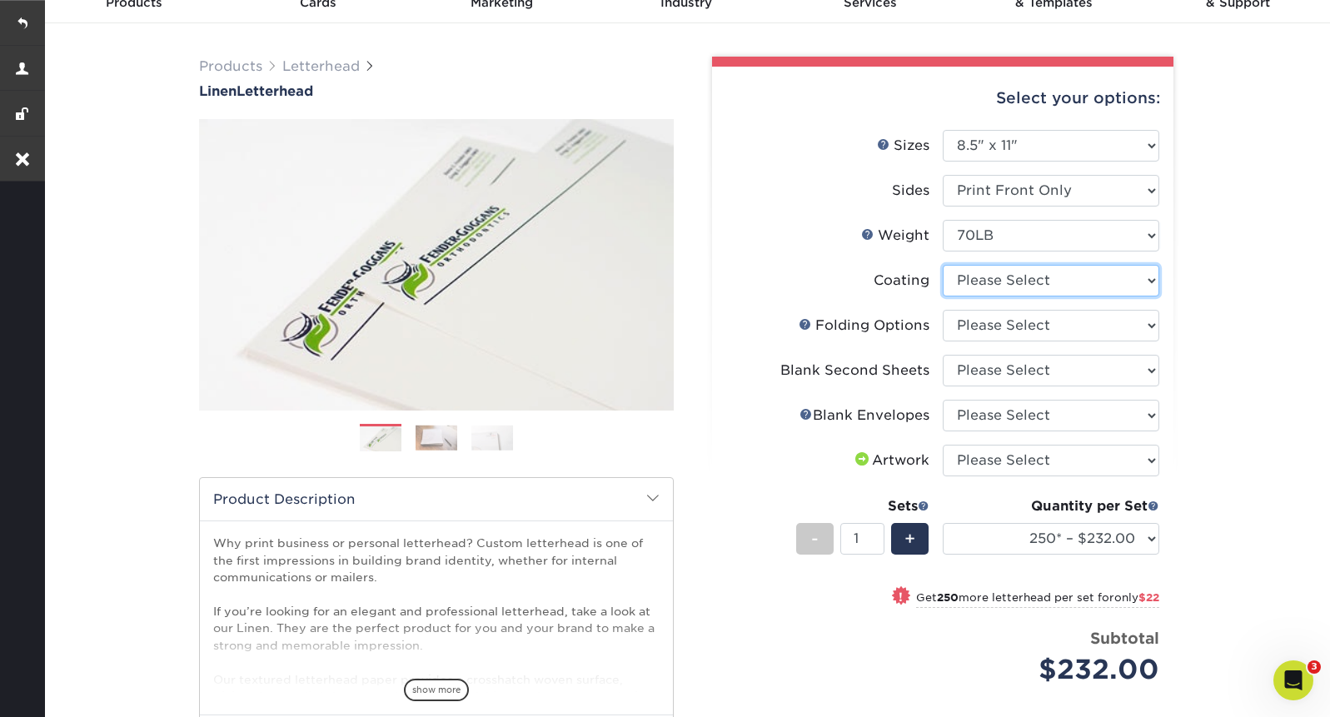
click at [1036, 276] on select at bounding box center [1051, 281] width 217 height 32
select select "3e7618de-abca-4bda-9f97-8b9129e913d8"
click at [943, 265] on select at bounding box center [1051, 281] width 217 height 32
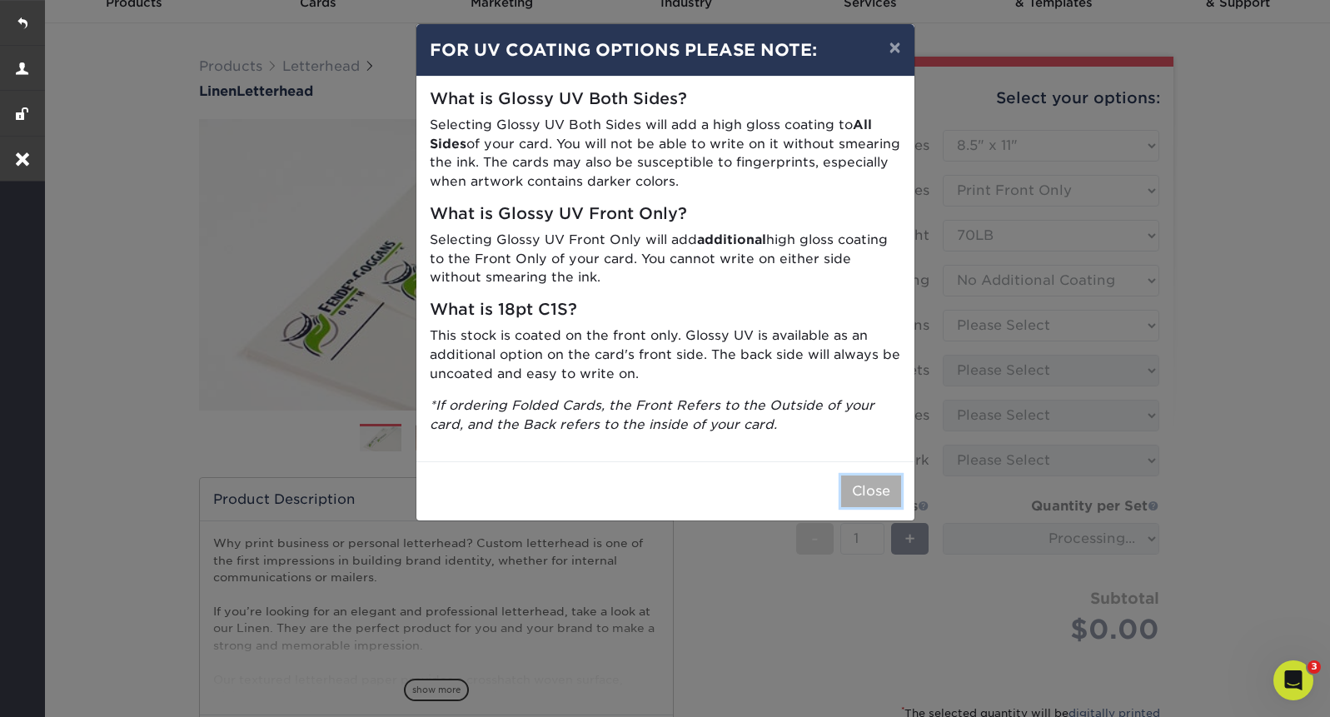
click at [864, 487] on button "Close" at bounding box center [871, 492] width 60 height 32
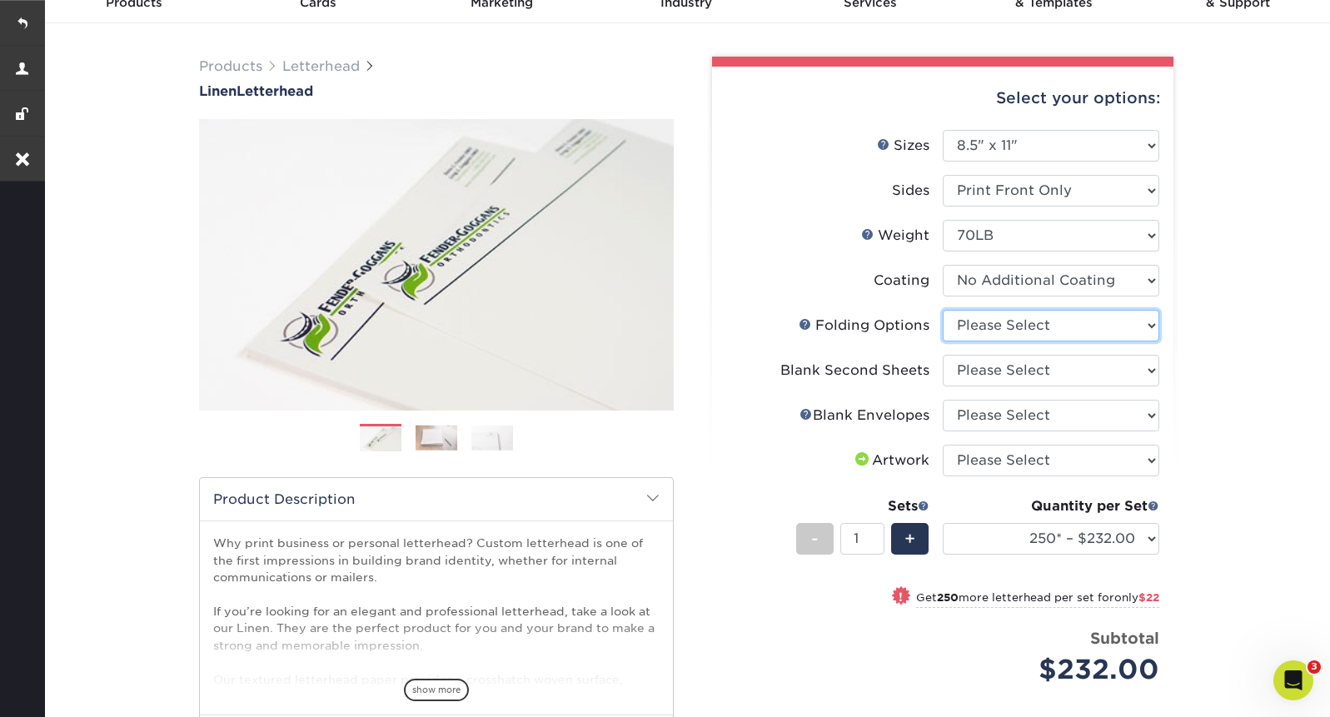
click at [1063, 326] on select "Please Select FLAT - No Folding Accordion Fold Half-Fold (Vertical) Half-Fold (…" at bounding box center [1051, 326] width 217 height 32
select select "9b1d5825-34d1-4721-9874-ed79abb003d7"
click at [943, 310] on select "Please Select FLAT - No Folding Accordion Fold Half-Fold (Vertical) Half-Fold (…" at bounding box center [1051, 326] width 217 height 32
click at [1035, 380] on select "Please Select No second blank sheets Yes 250 blank sheets Yes 500 blank sheets …" at bounding box center [1051, 371] width 217 height 32
select select "80c01c16-d127-4b18-b8f3-2c0f873fa65b"
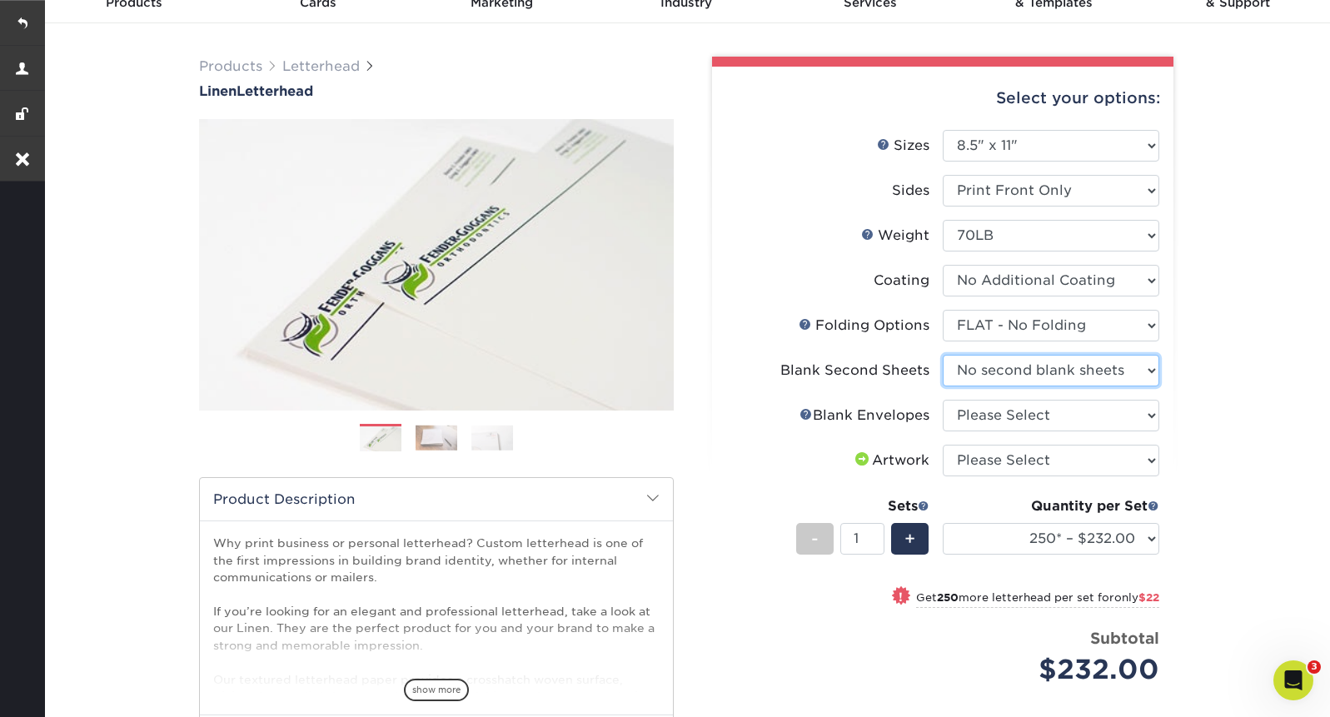
click at [943, 355] on select "Please Select No second blank sheets Yes 250 blank sheets Yes 500 blank sheets …" at bounding box center [1051, 371] width 217 height 32
click at [1019, 421] on select "Please Select No Blank Envelopes Yes 1000 Linen Envelopes NO 10 Yes 10000 Linen…" at bounding box center [1051, 416] width 217 height 32
select select "9f137334-7cf0-4a73-8a74-a4df662606ea"
click at [943, 400] on select "Please Select No Blank Envelopes Yes 1000 Linen Envelopes NO 10 Yes 10000 Linen…" at bounding box center [1051, 416] width 217 height 32
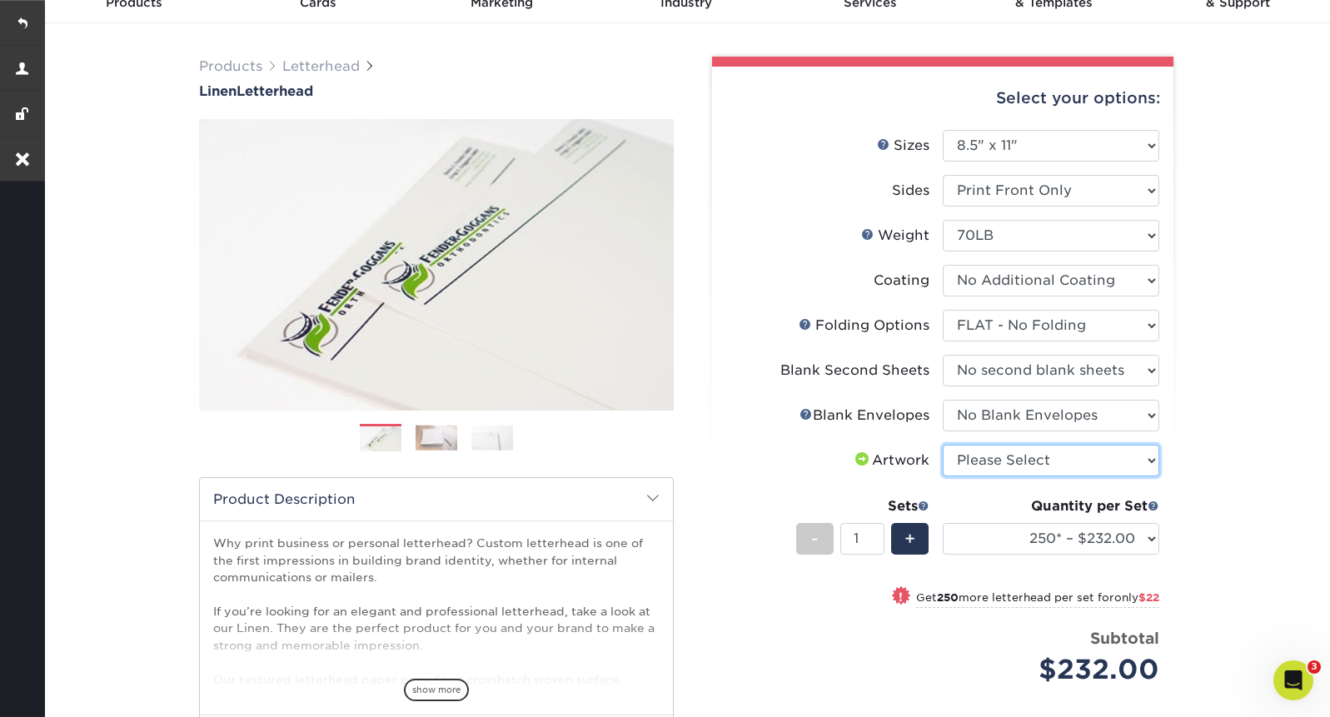
click at [1003, 465] on select "Please Select I will upload files I need a design - $75" at bounding box center [1051, 461] width 217 height 32
select select "upload"
click at [943, 445] on select "Please Select I will upload files I need a design - $75" at bounding box center [1051, 461] width 217 height 32
click at [989, 541] on select "250* – $232.00 500* – $254.00 750 – $269.00 1000 – $283.00 1500 – $327.00 2000 …" at bounding box center [1051, 539] width 217 height 32
select select "1000 – $283.00"
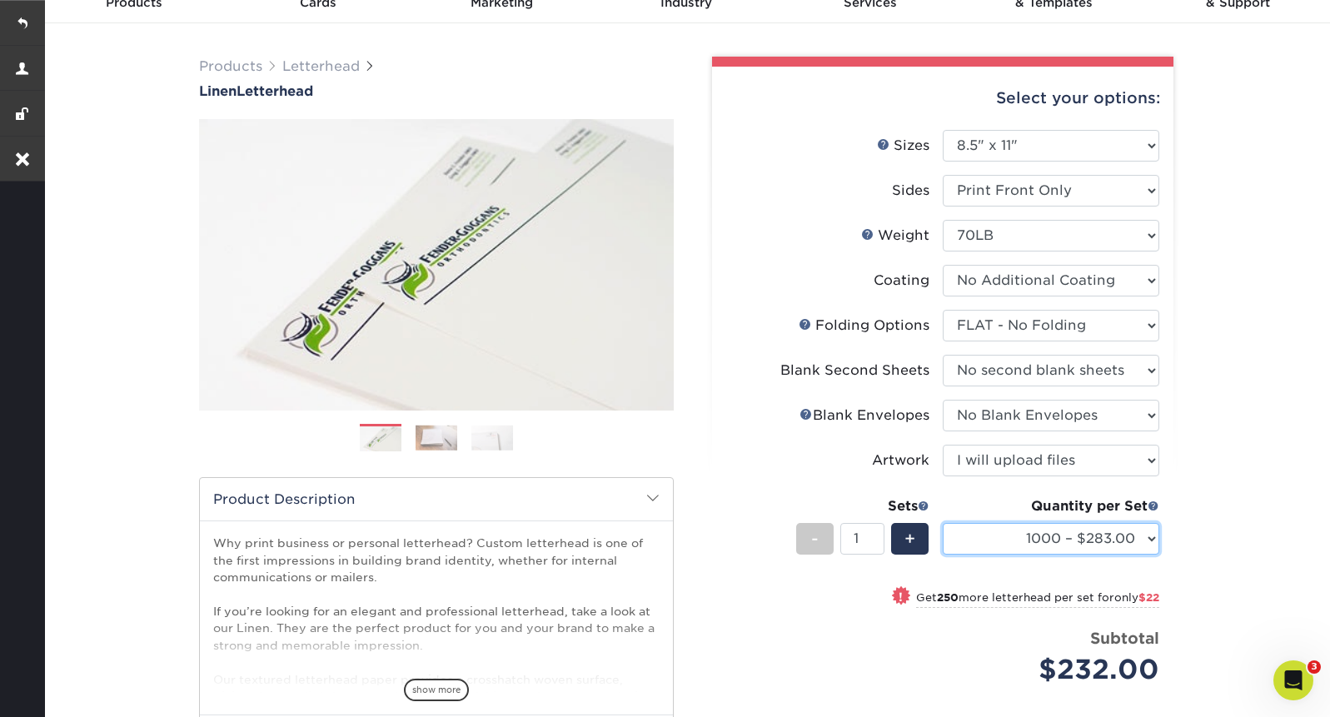
click at [943, 523] on select "250* – $232.00 500* – $254.00 750 – $269.00 1000 – $283.00 1500 – $327.00 2000 …" at bounding box center [1051, 539] width 217 height 32
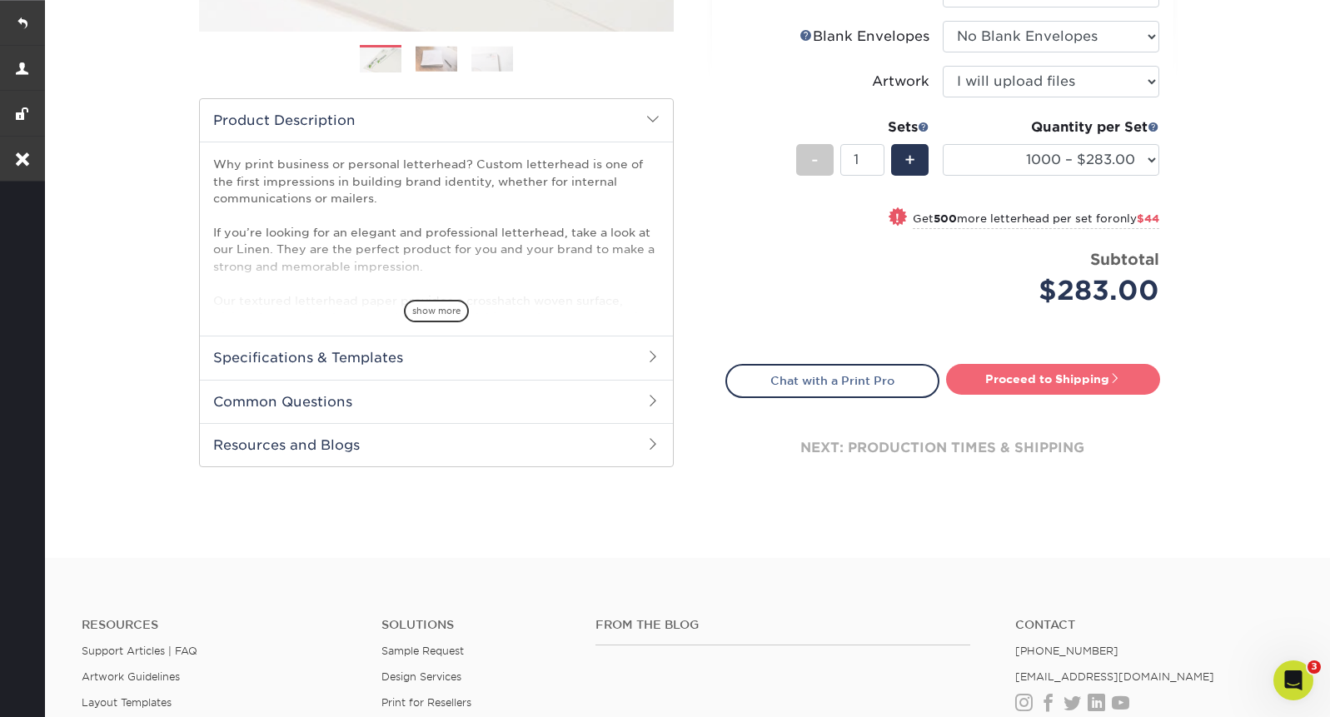
click at [1038, 376] on link "Proceed to Shipping" at bounding box center [1053, 379] width 214 height 30
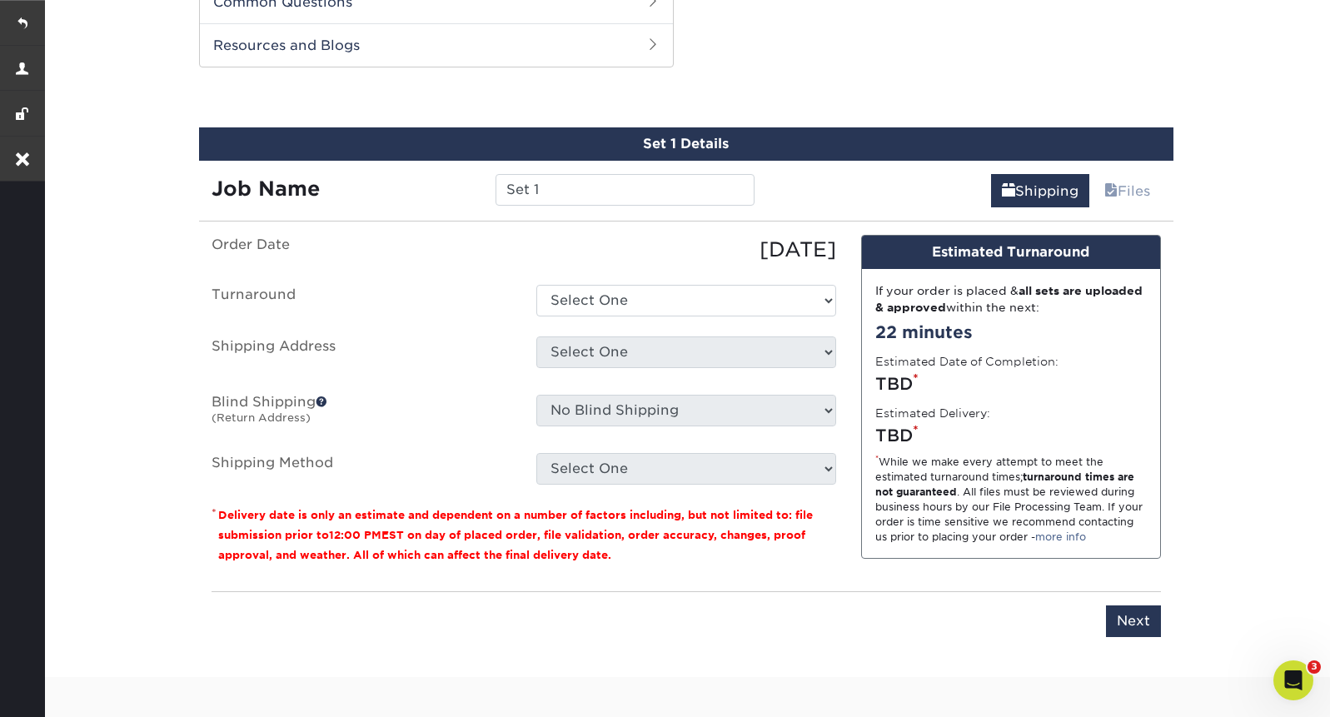
scroll to position [871, 0]
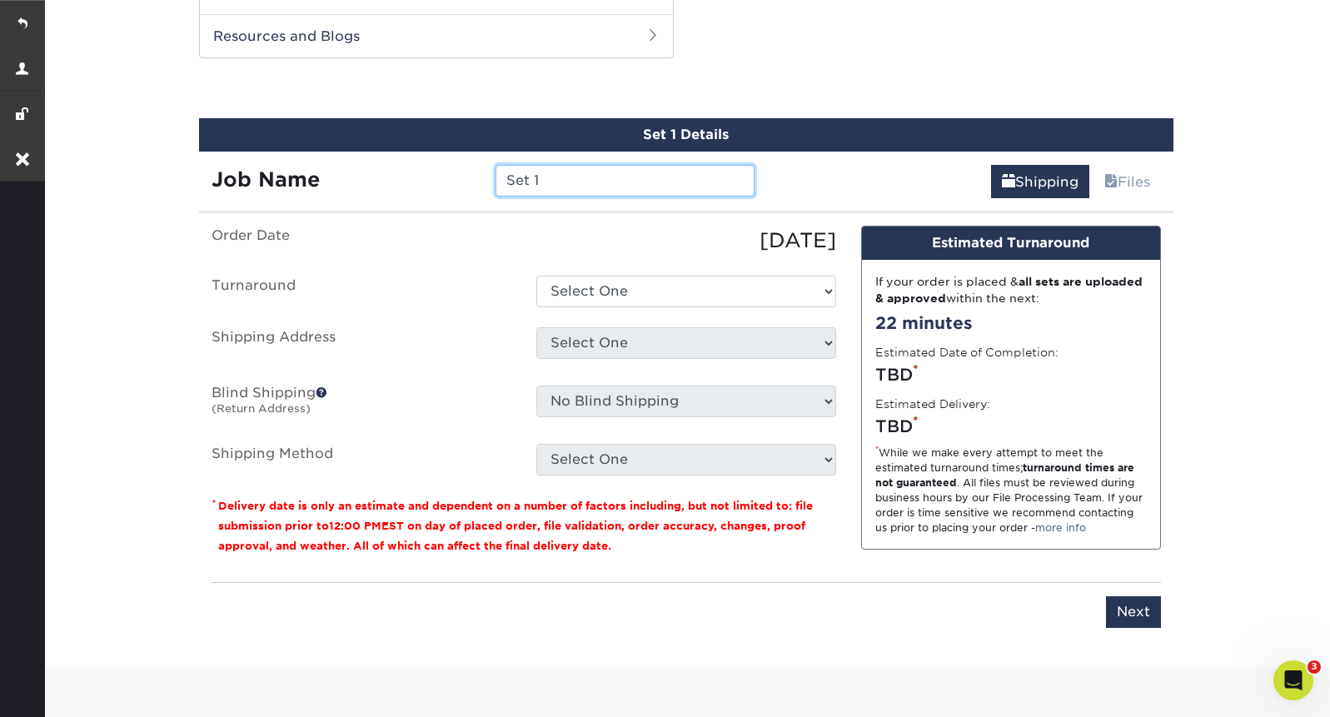
click at [610, 187] on input "Set 1" at bounding box center [625, 181] width 259 height 32
type input "Letterhead"
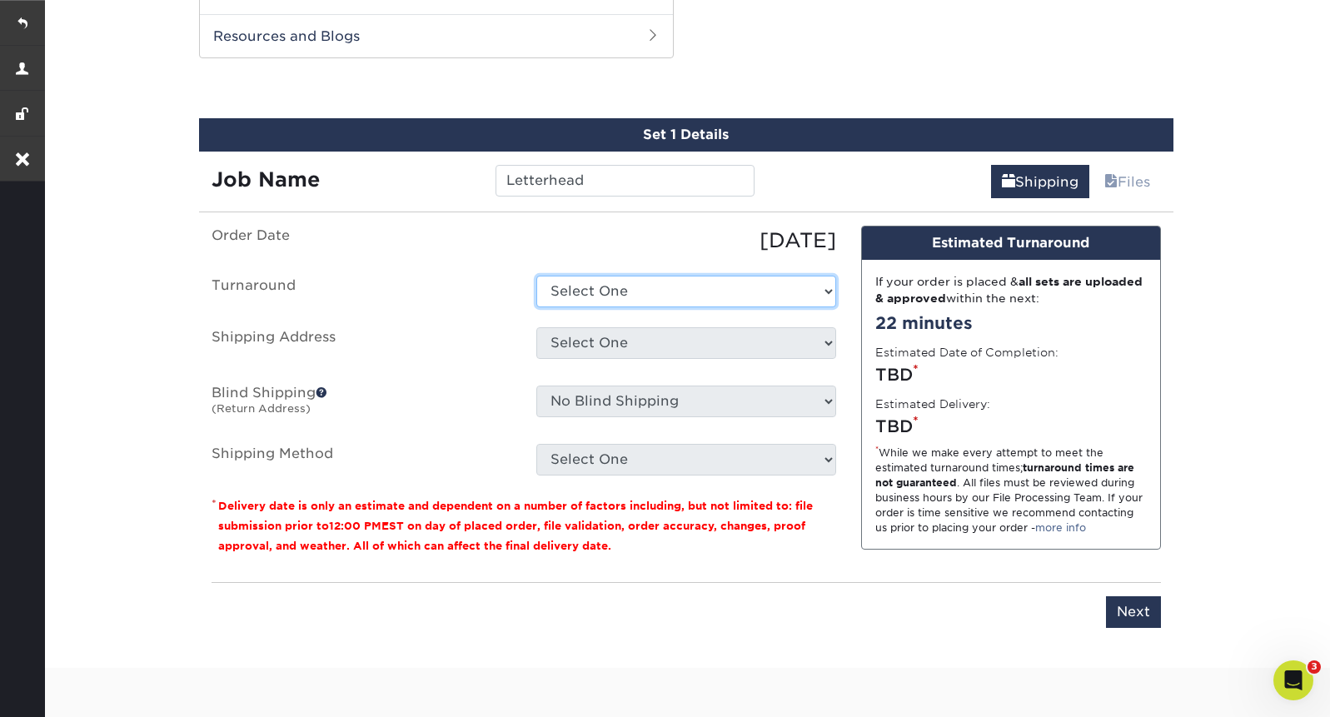
click at [641, 291] on select "Select One 2-4 Business Days 2 Day Next Business Day" at bounding box center [686, 292] width 300 height 32
select select "39143284-16e2-47e5-8b7b-b5c3cb030b41"
click at [536, 276] on select "Select One 2-4 Business Days 2 Day Next Business Day" at bounding box center [686, 292] width 300 height 32
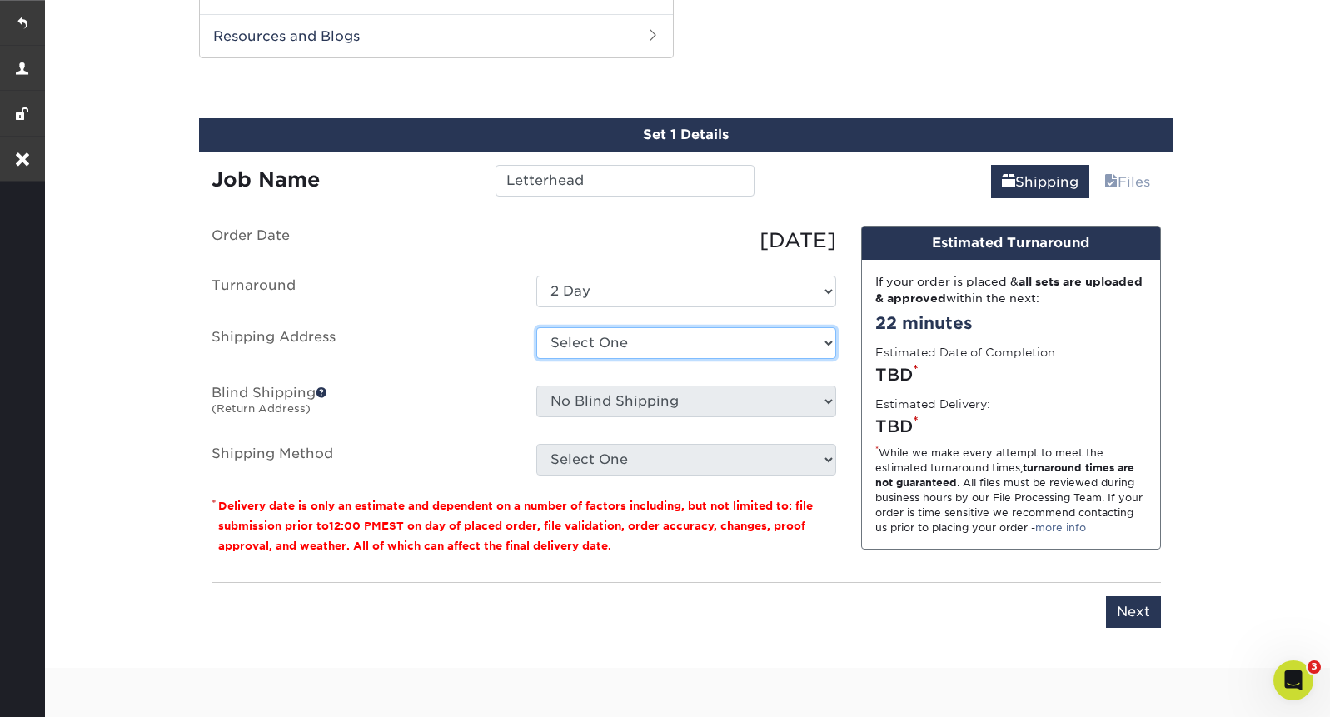
click at [649, 353] on select "Select One Grimaldi and Pesiridis Grimaldi and Pesiridis, LLC + Add New Address" at bounding box center [686, 343] width 300 height 32
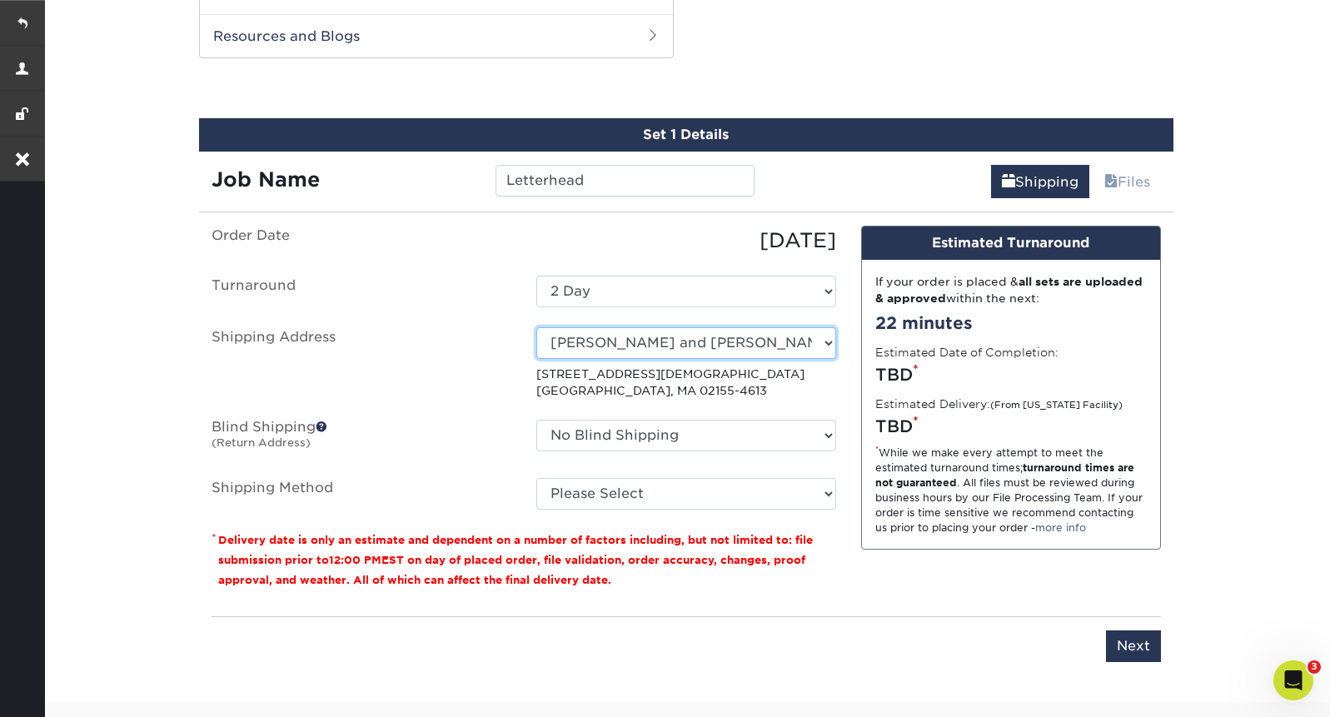
click at [632, 340] on select "Select One Grimaldi and Pesiridis Grimaldi and Pesiridis, LLC + Add New Address" at bounding box center [686, 343] width 300 height 32
select select "253002"
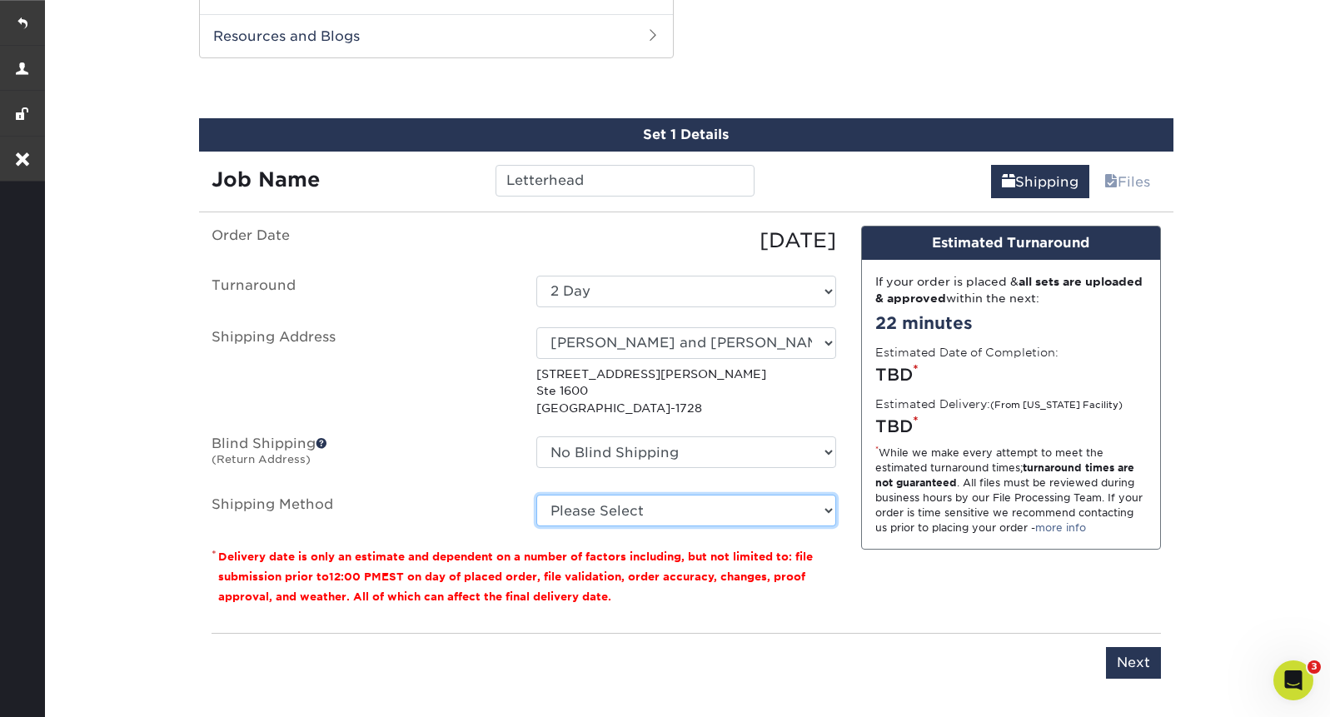
click at [669, 517] on select "Please Select Ground Shipping (+$21.24) 3 Day Shipping Service (+$38.11) 2 Day …" at bounding box center [686, 511] width 300 height 32
select select "03"
click at [536, 495] on select "Please Select Ground Shipping (+$21.24) 3 Day Shipping Service (+$38.11) 2 Day …" at bounding box center [686, 511] width 300 height 32
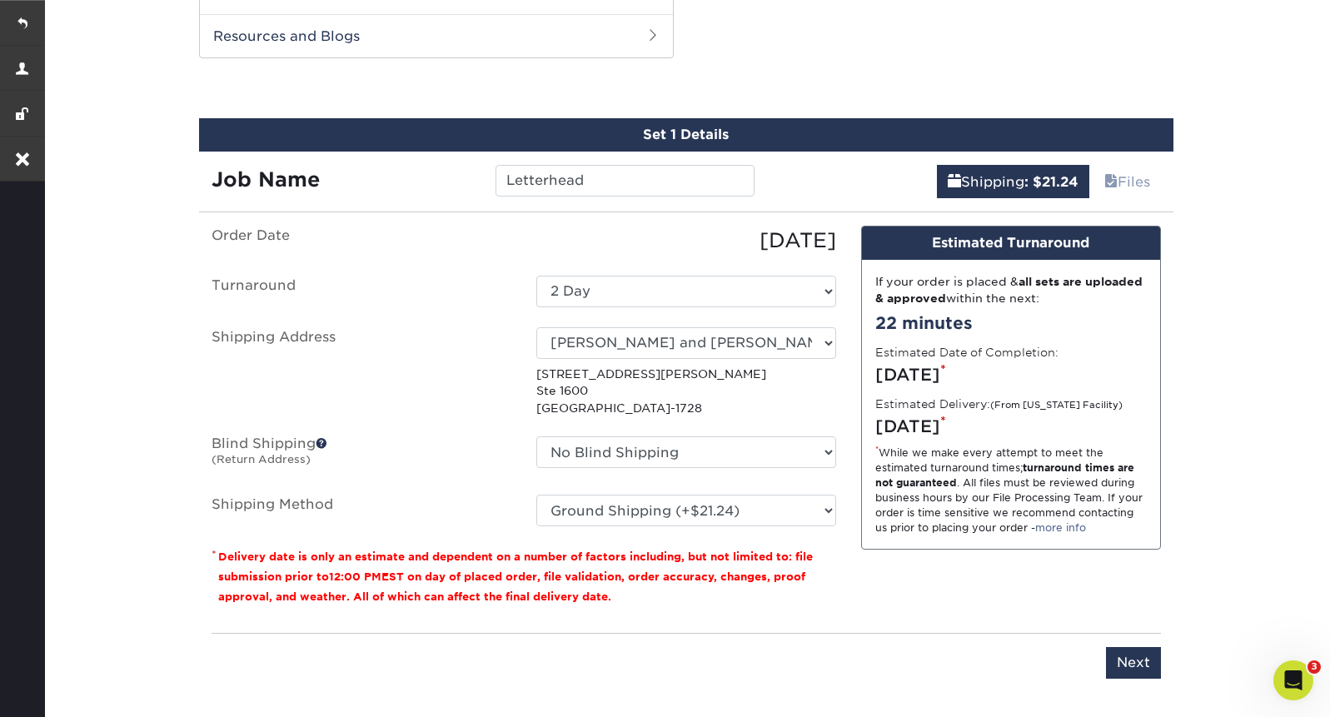
click at [1155, 682] on div "You've choosen mailing services! If you have a csv address list please upload i…" at bounding box center [686, 462] width 949 height 473
click at [1140, 656] on input "Next" at bounding box center [1133, 663] width 55 height 32
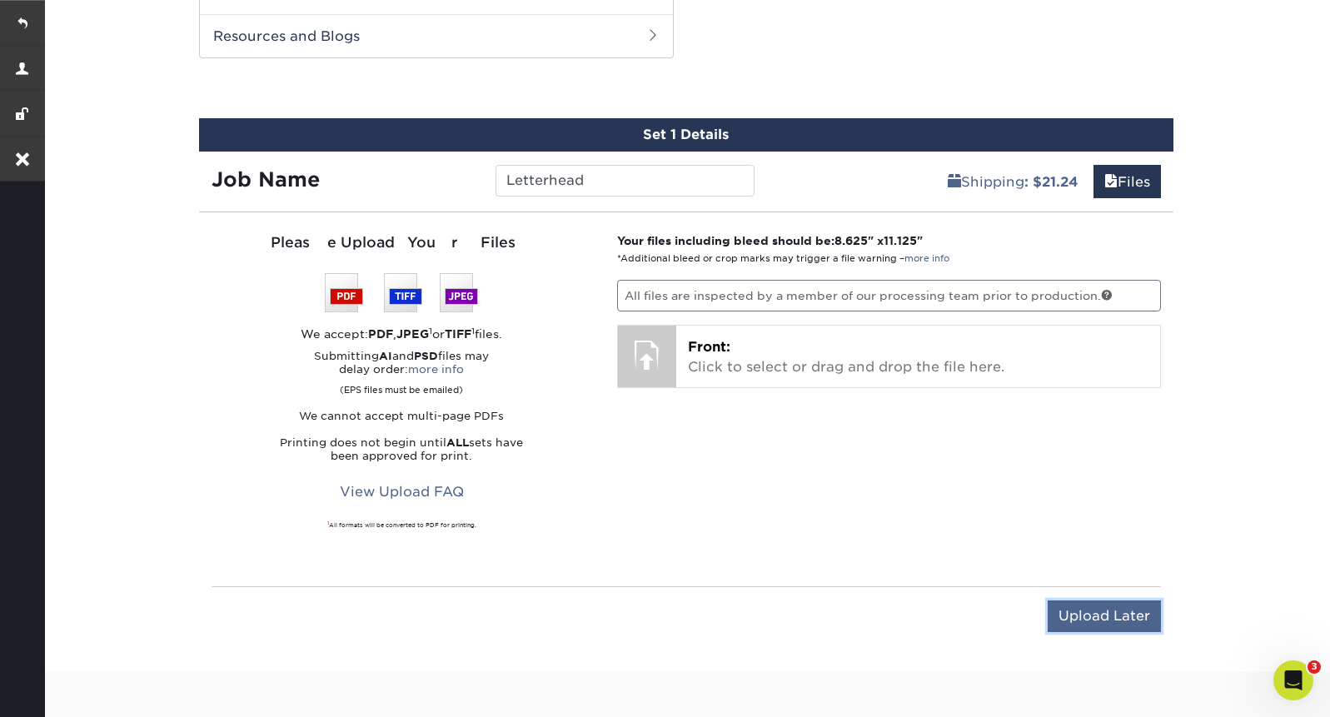
click at [1123, 604] on input "Upload Later" at bounding box center [1104, 616] width 113 height 32
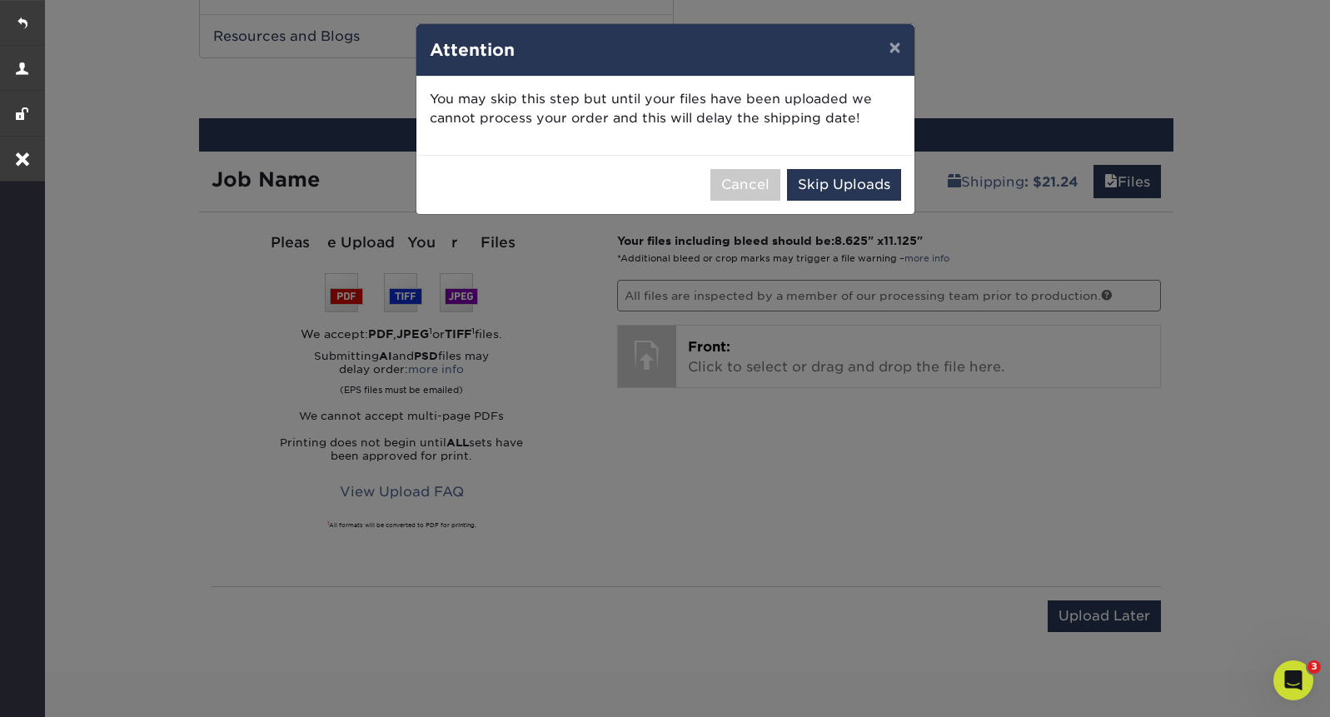
click at [852, 167] on div "Cancel Skip Uploads" at bounding box center [665, 184] width 498 height 59
click at [851, 184] on button "Skip Uploads" at bounding box center [844, 185] width 114 height 32
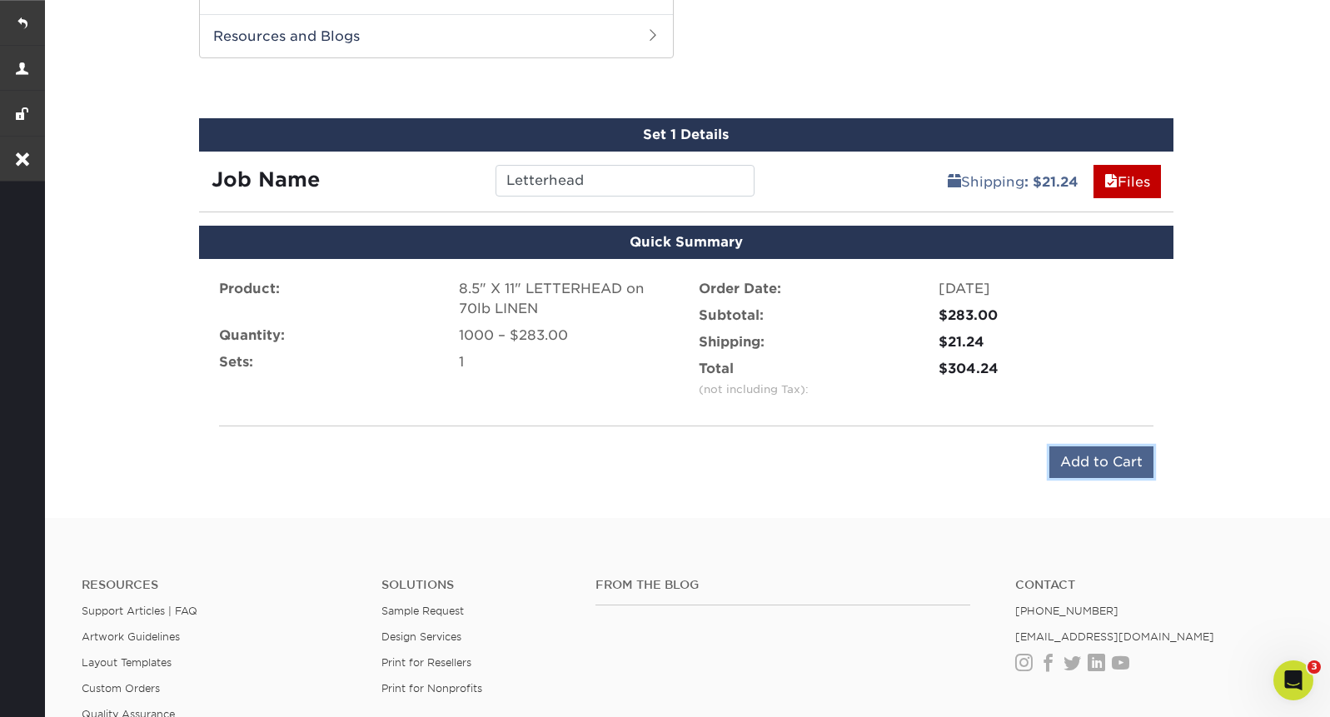
click at [1077, 464] on input "Add to Cart" at bounding box center [1101, 462] width 104 height 32
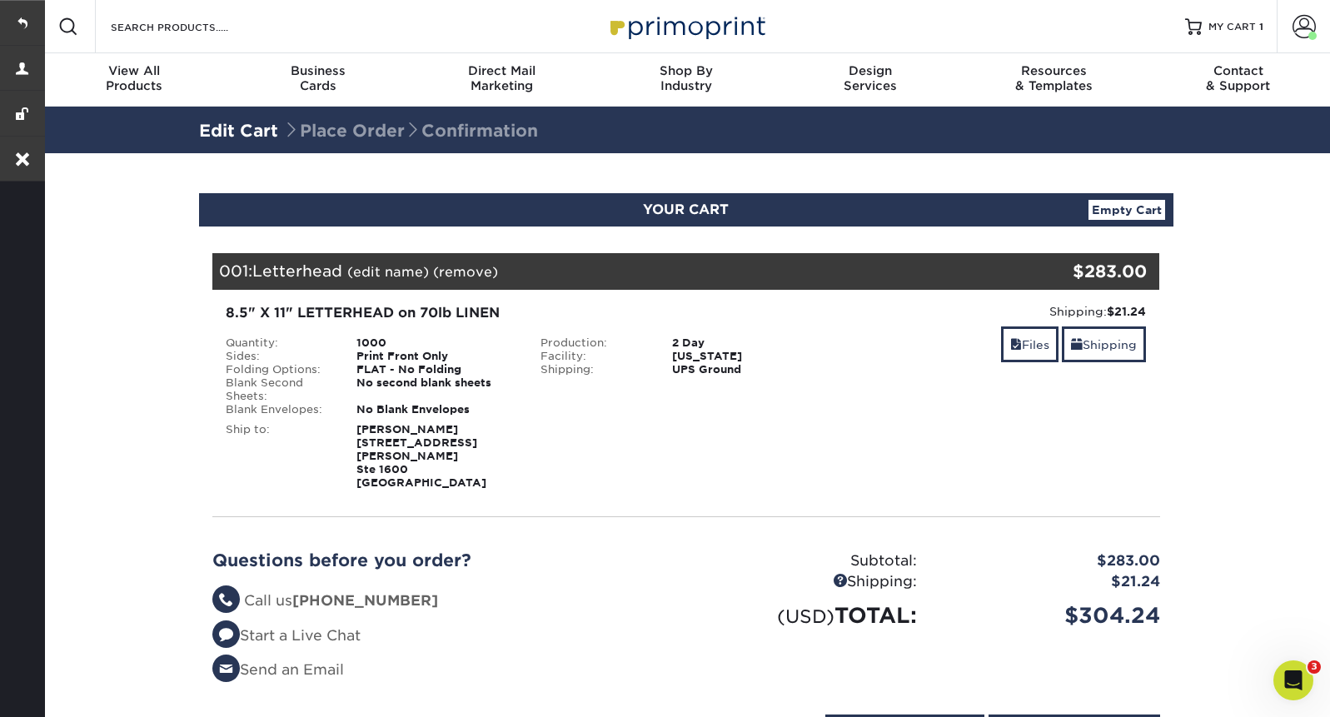
copy strong "[PERSON_NAME] [STREET_ADDRESS][PERSON_NAME]"
drag, startPoint x: 468, startPoint y: 473, endPoint x: 357, endPoint y: 431, distance: 118.6
click at [357, 431] on div "[PERSON_NAME] [STREET_ADDRESS][PERSON_NAME]" at bounding box center [436, 456] width 184 height 67
click at [21, 17] on link at bounding box center [22, 22] width 45 height 45
